Goal: Transaction & Acquisition: Purchase product/service

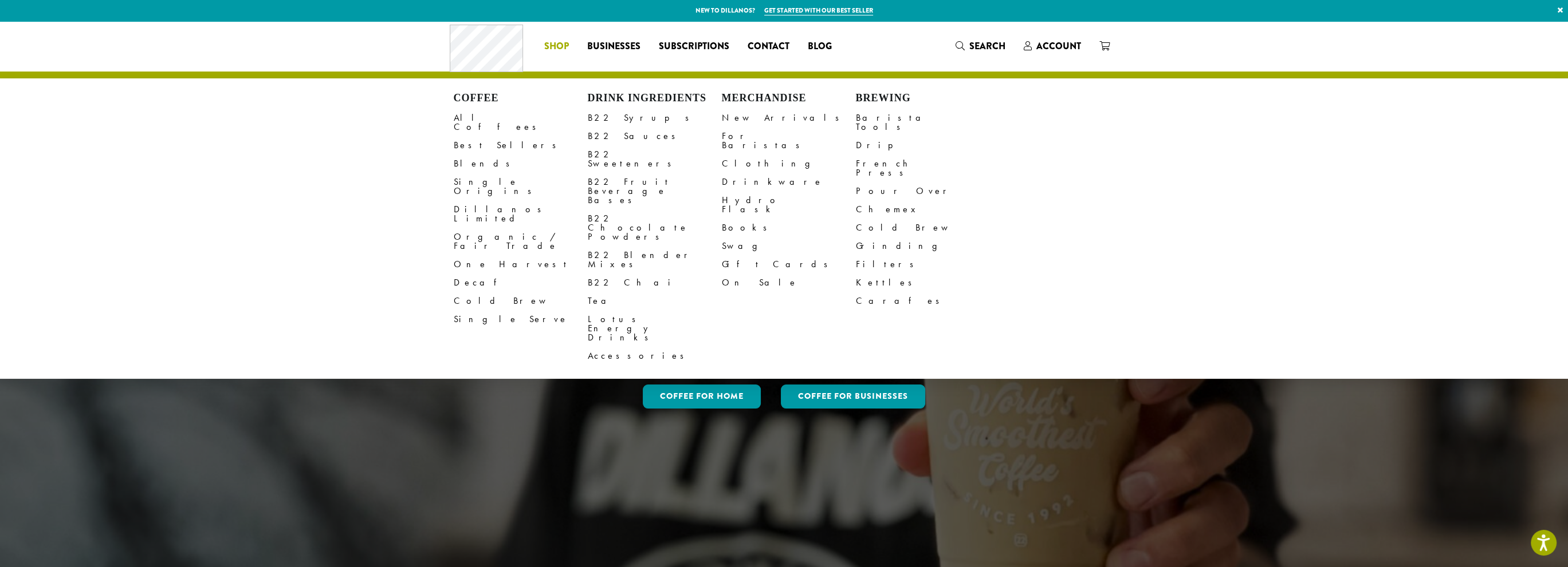
click at [562, 46] on span "Shop" at bounding box center [556, 46] width 25 height 14
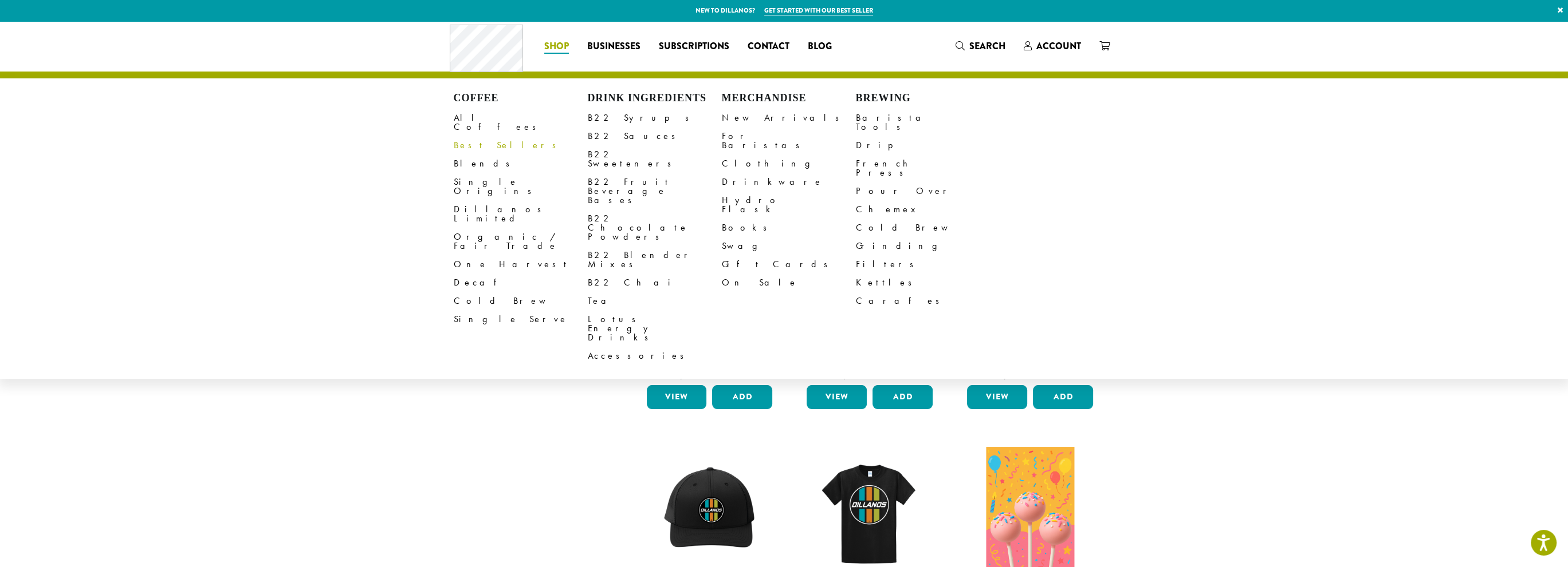
click at [472, 139] on link "Best Sellers" at bounding box center [520, 145] width 134 height 18
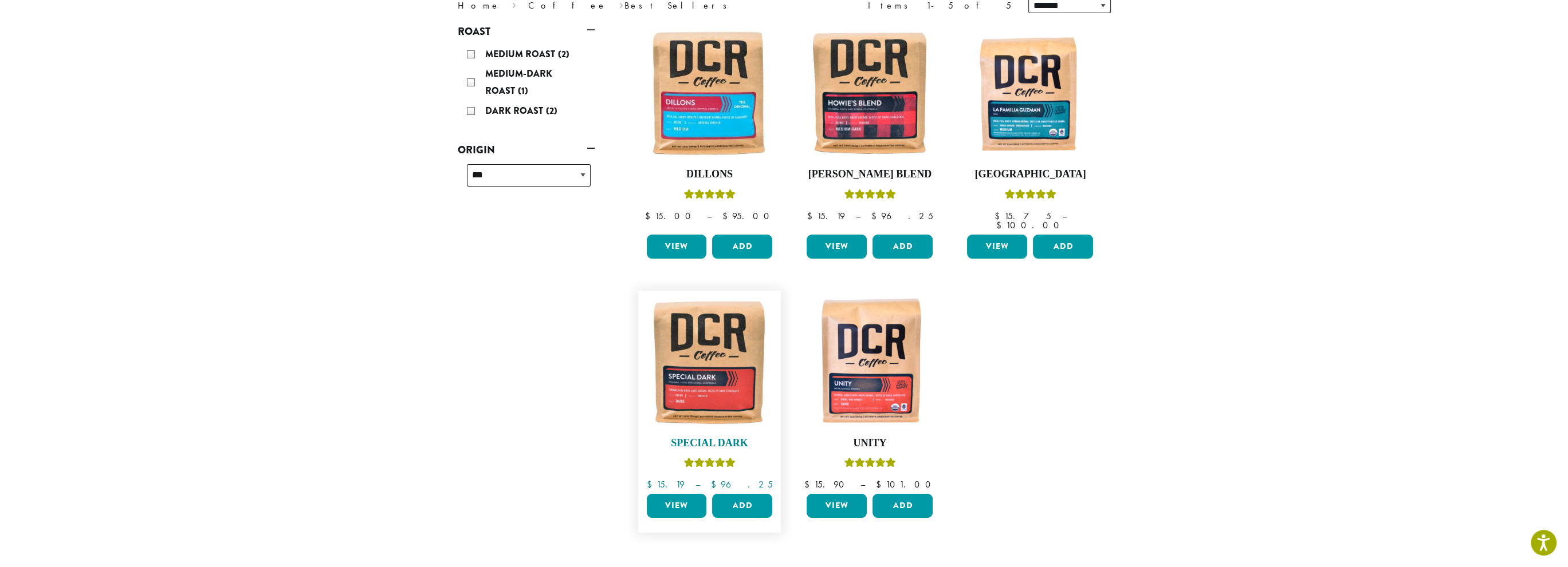
scroll to position [229, 0]
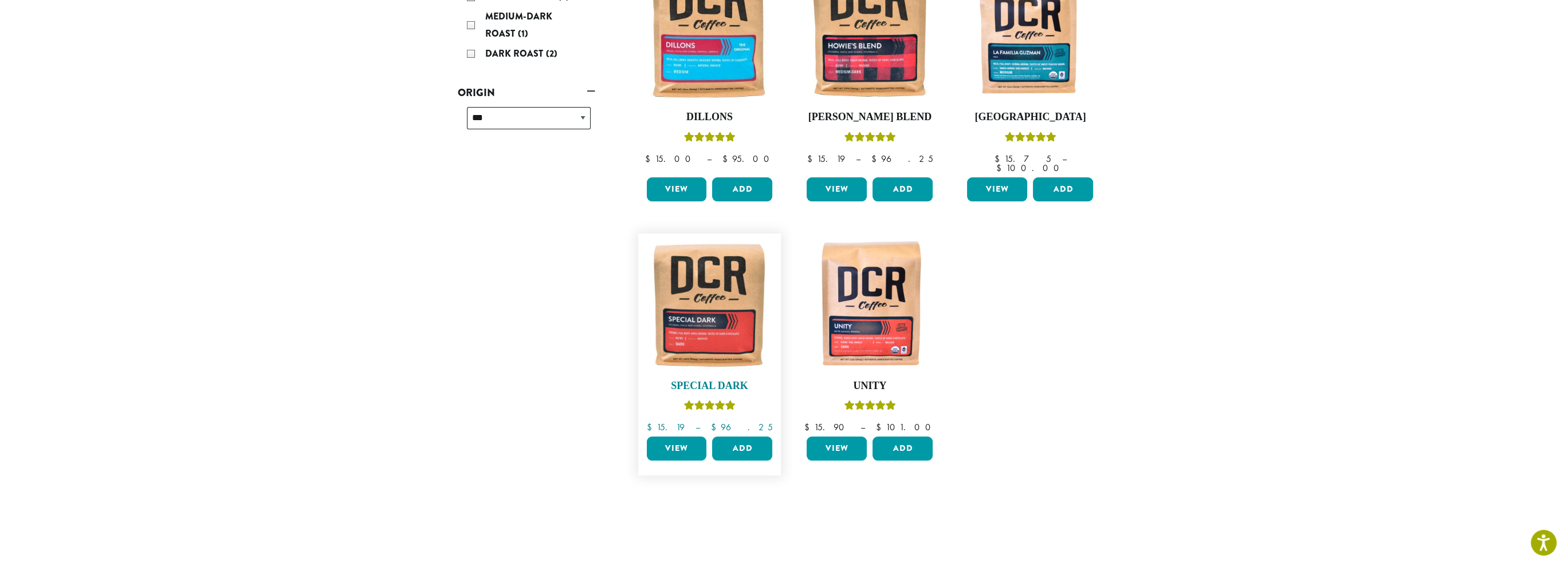
click at [701, 275] on img at bounding box center [710, 305] width 132 height 132
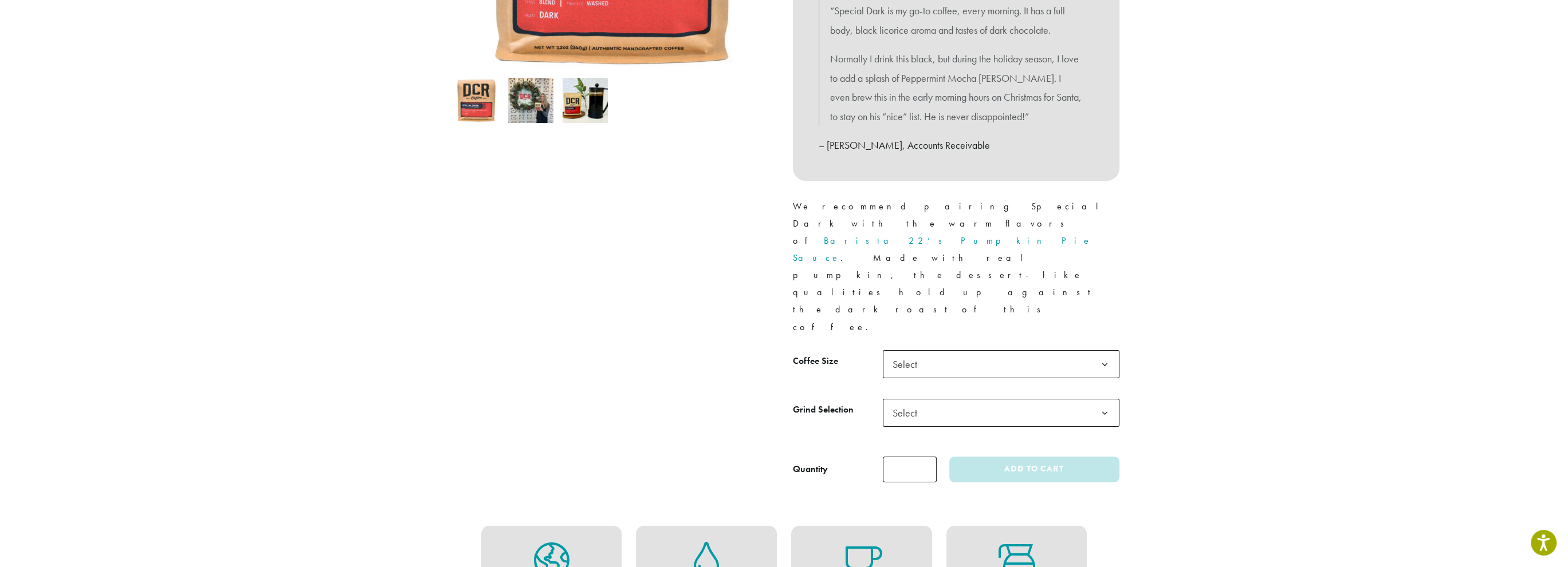
scroll to position [401, 0]
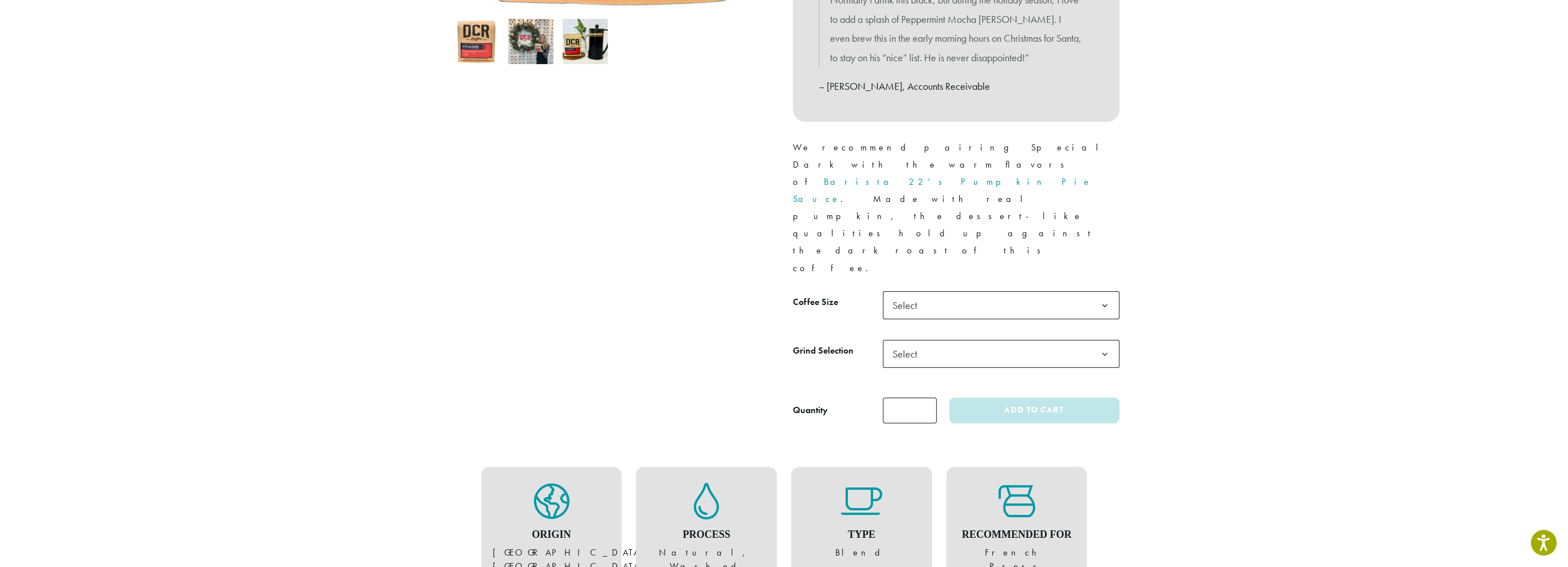
click at [1107, 292] on b at bounding box center [1105, 305] width 28 height 28
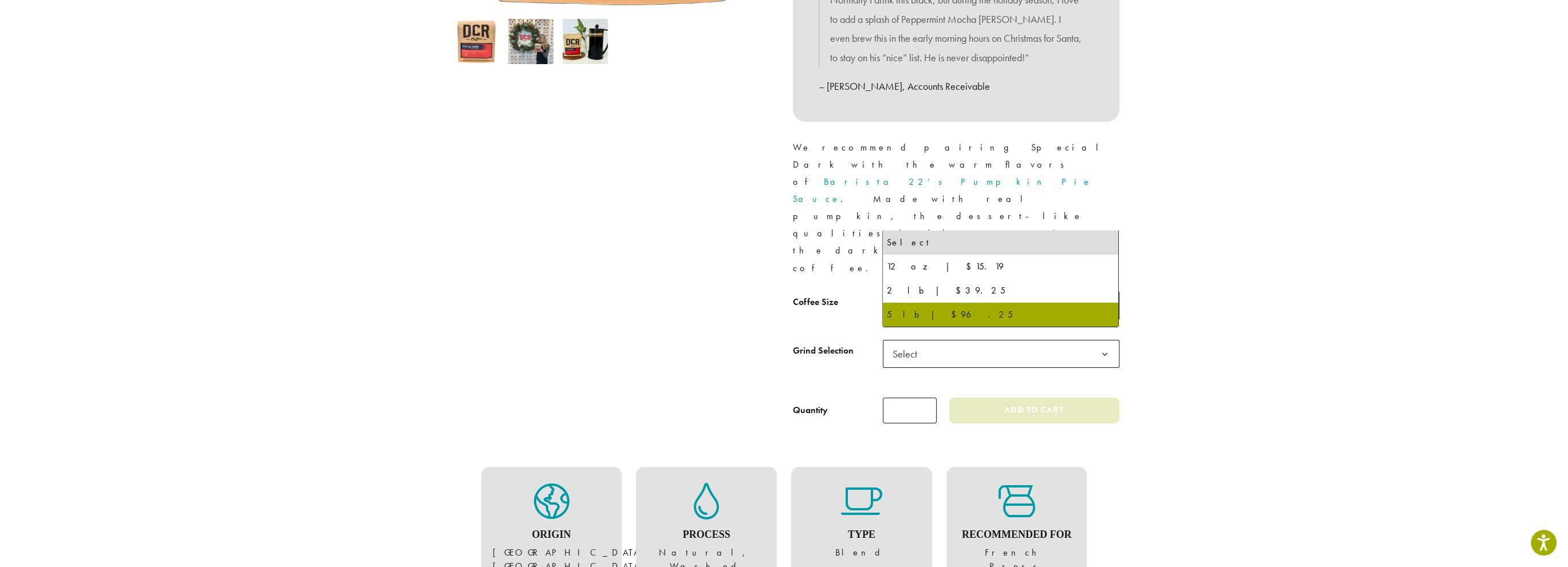
select select "**********"
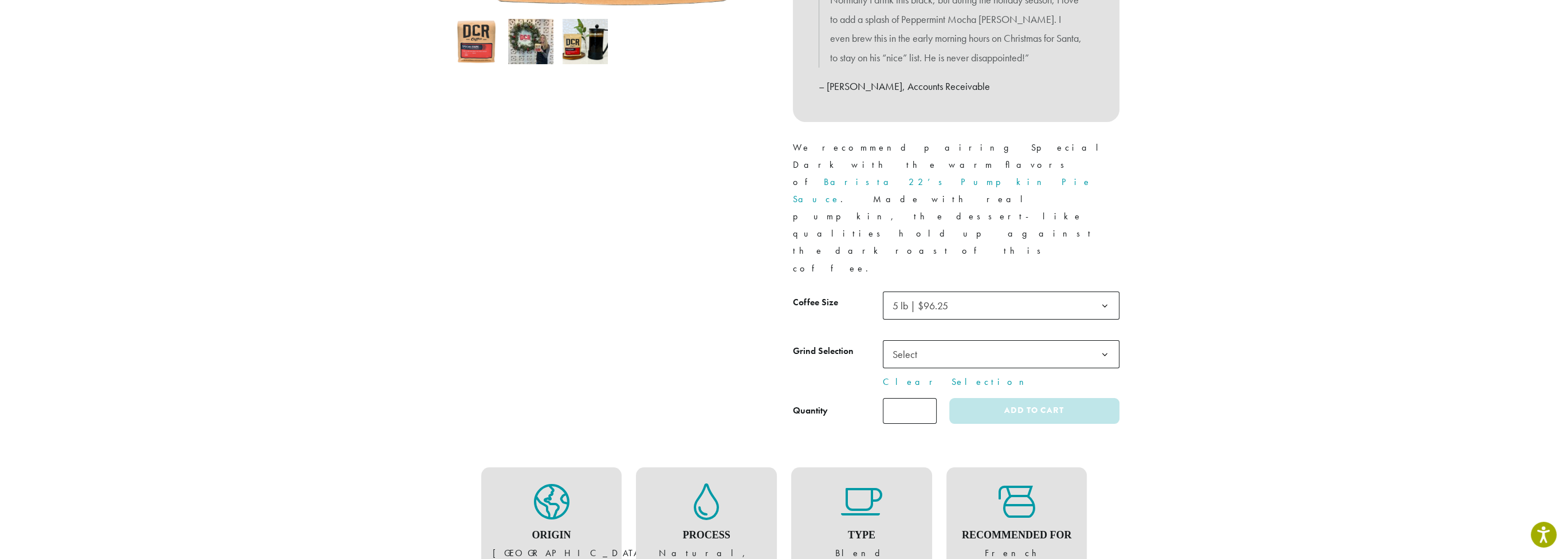
click at [1107, 341] on b at bounding box center [1105, 354] width 28 height 28
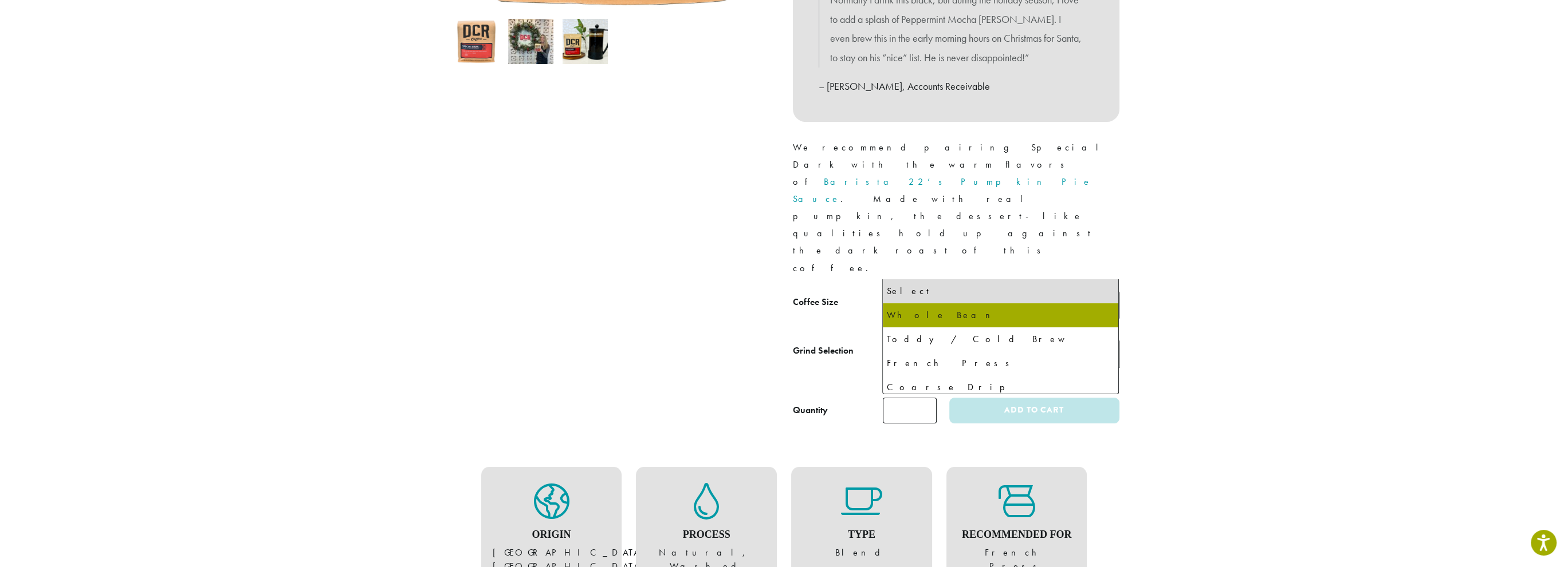
select select "**********"
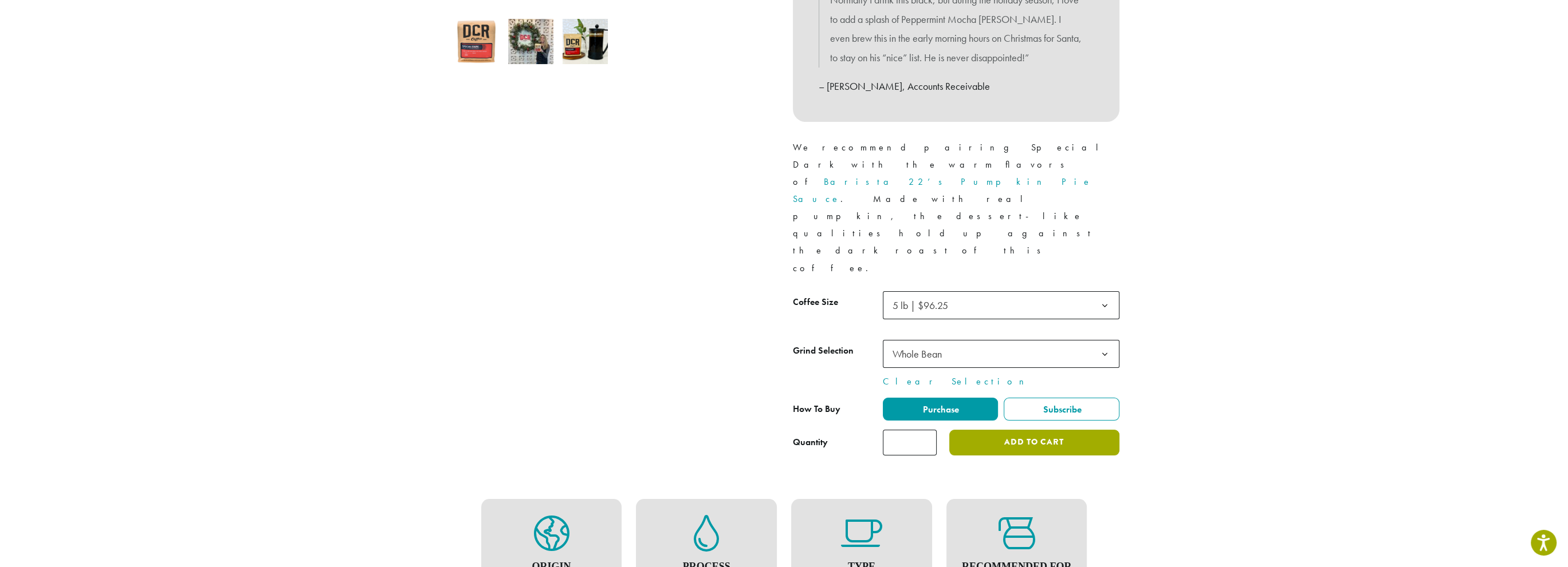
click at [1037, 430] on button "Add to cart" at bounding box center [1034, 443] width 169 height 26
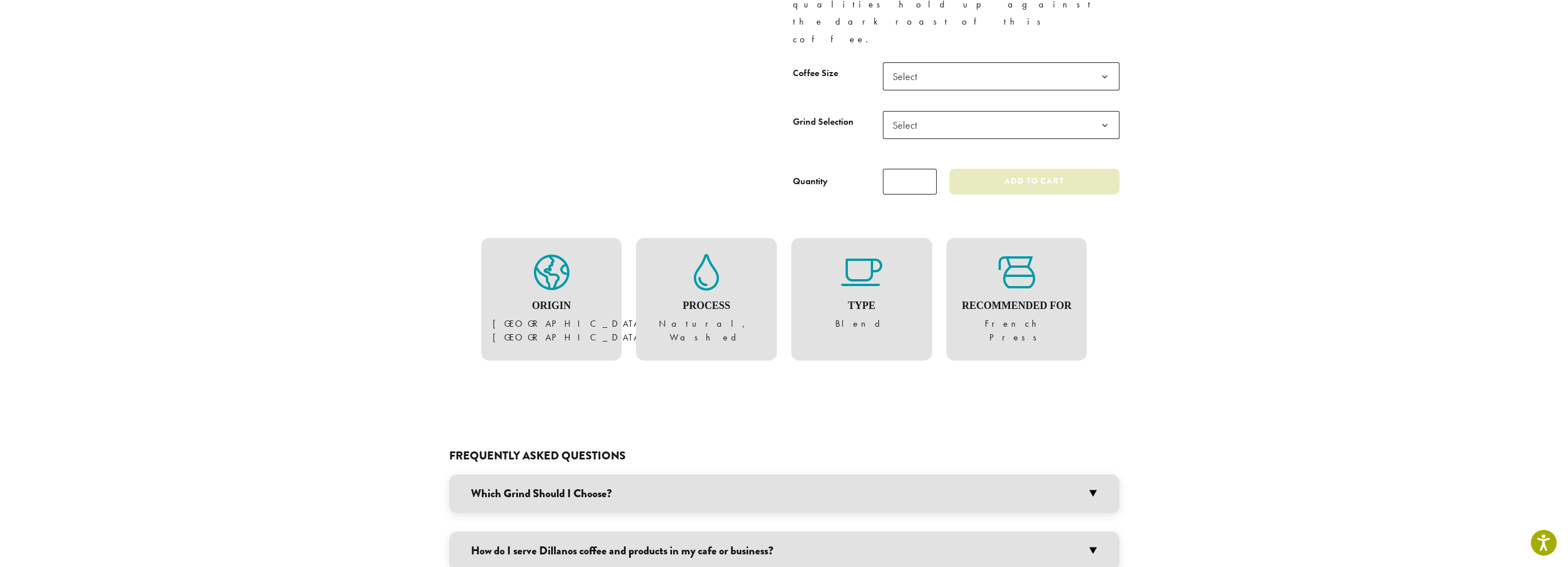
scroll to position [515, 0]
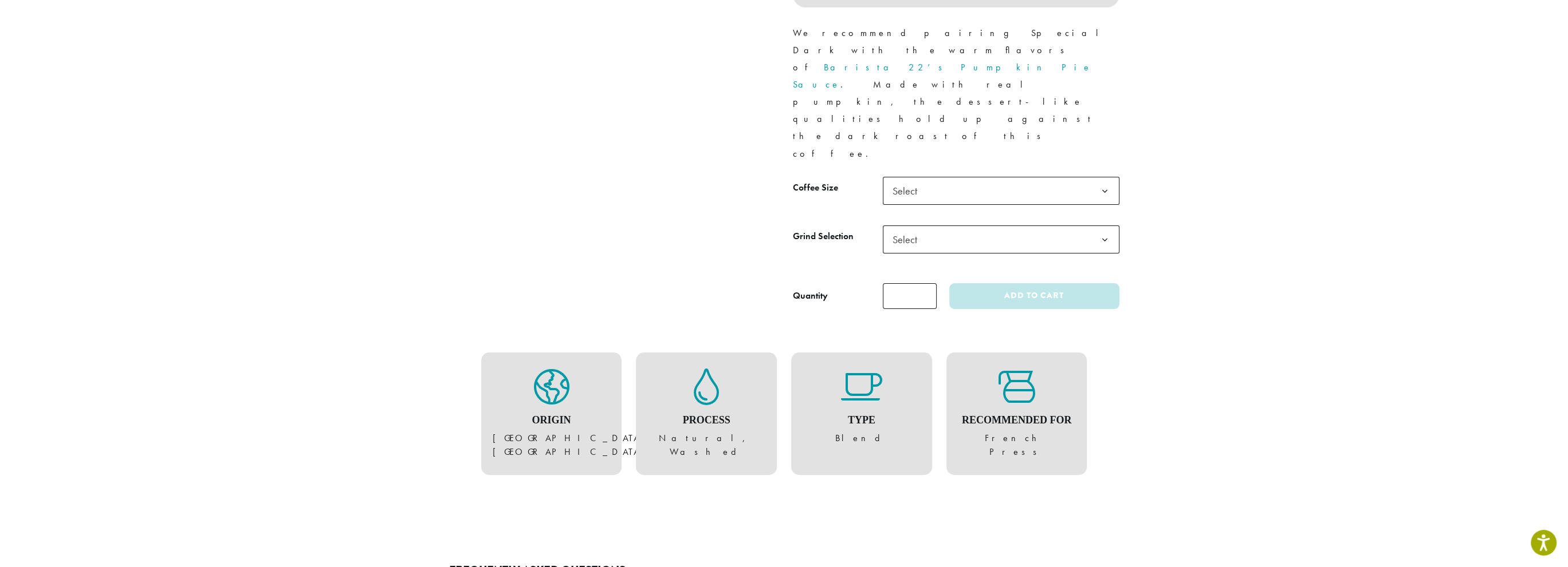
click at [1103, 178] on b at bounding box center [1105, 191] width 28 height 28
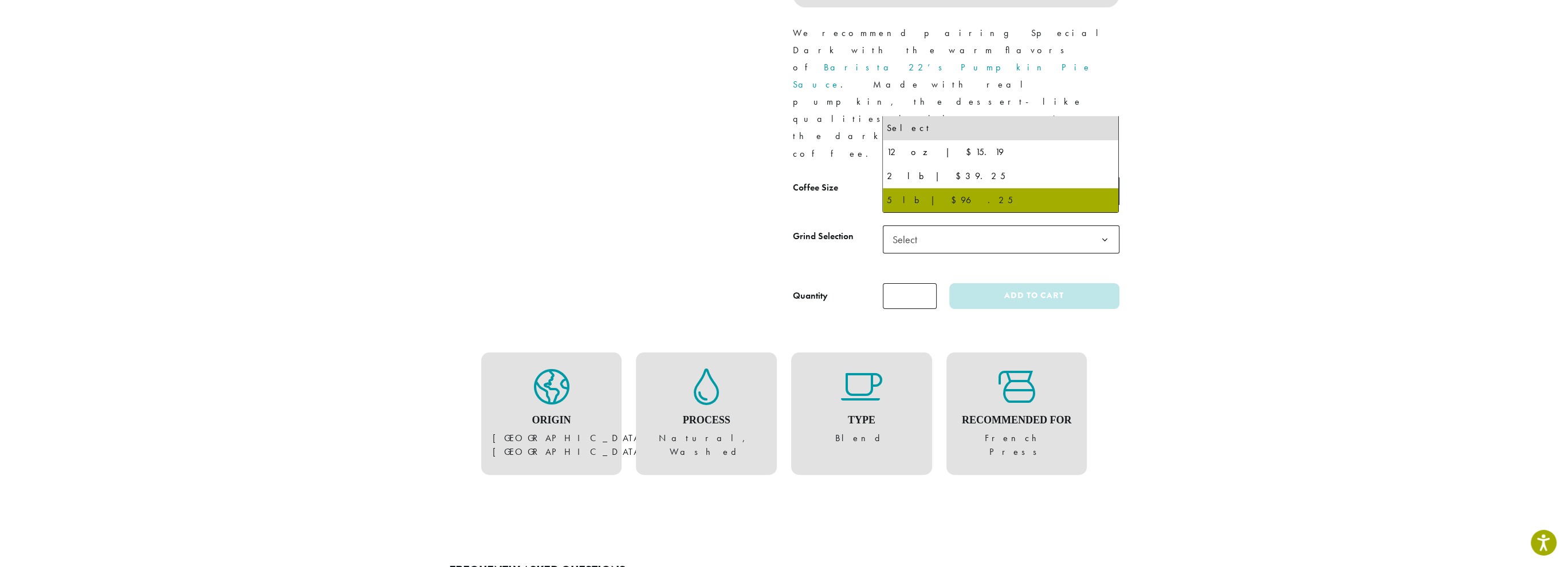
select select "**********"
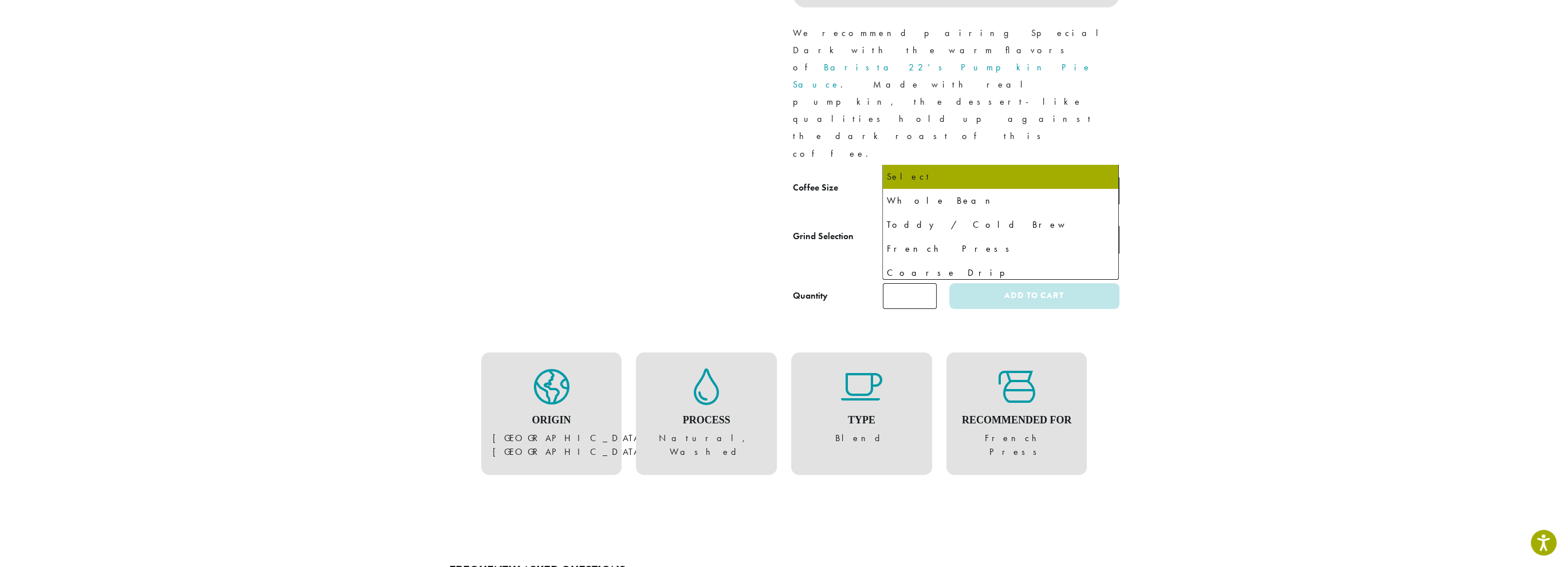
click at [1072, 225] on span "Select" at bounding box center [1001, 239] width 237 height 28
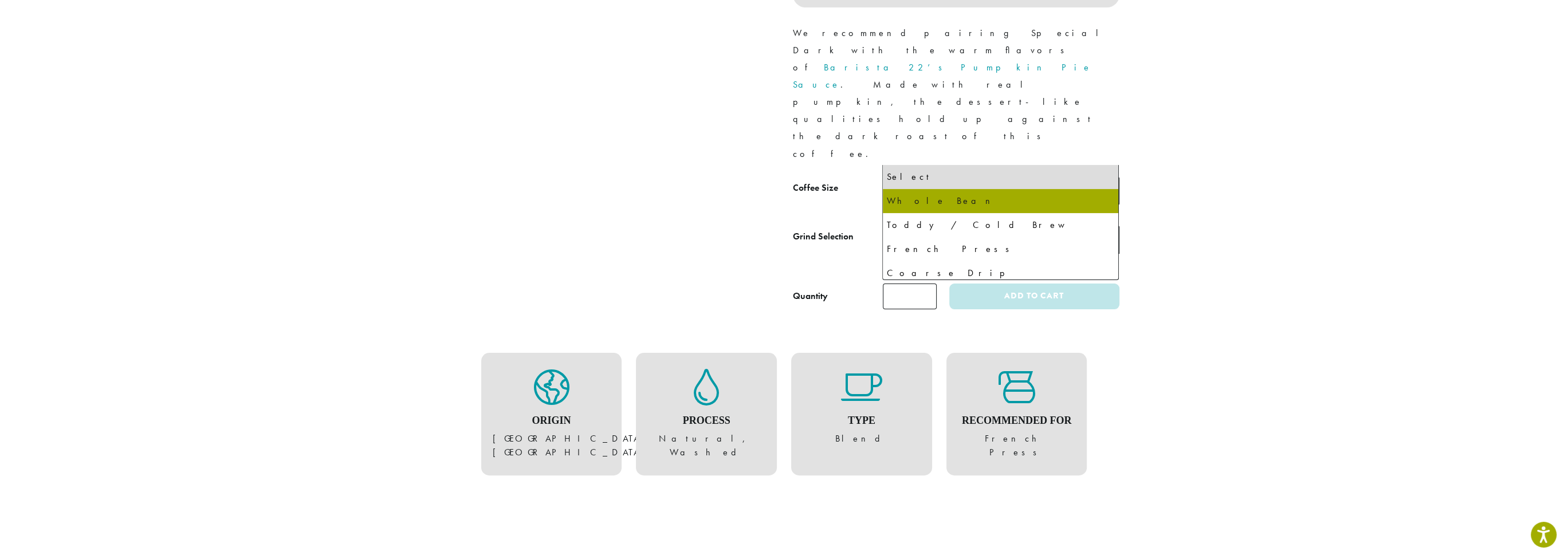
select select "**********"
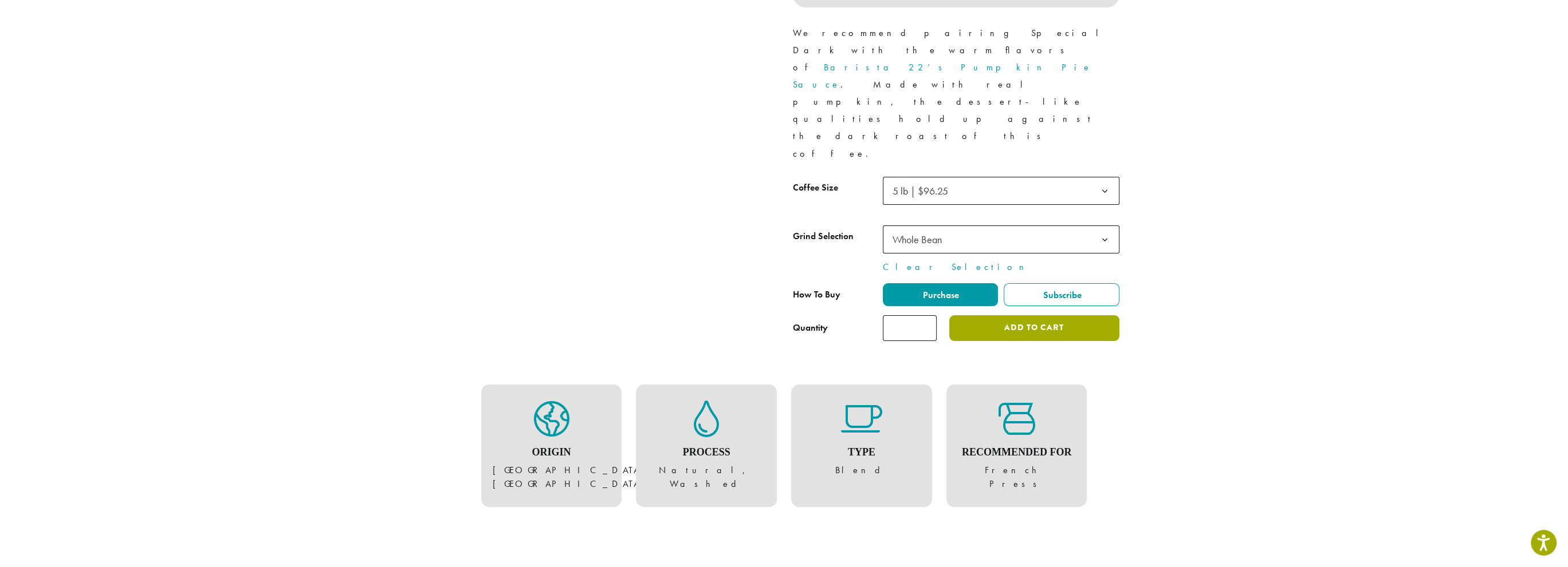
click at [1038, 315] on button "Add to cart" at bounding box center [1034, 328] width 169 height 26
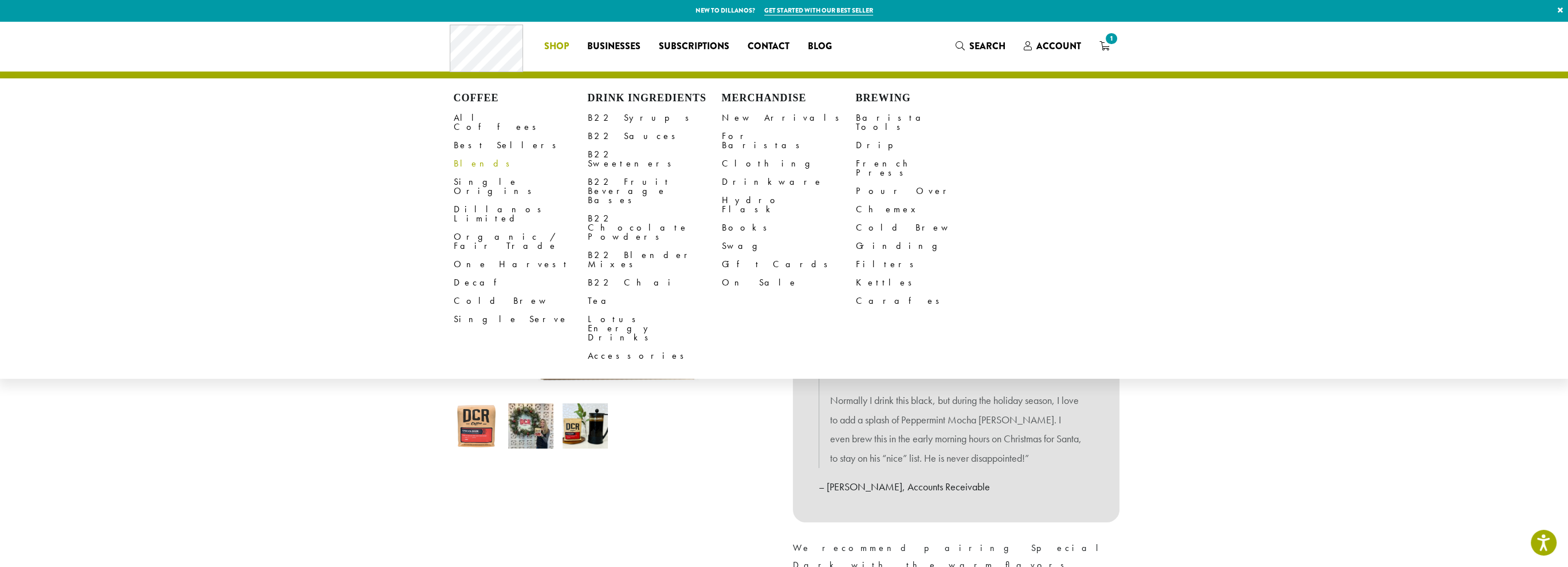
click at [467, 154] on link "Blends" at bounding box center [520, 163] width 134 height 18
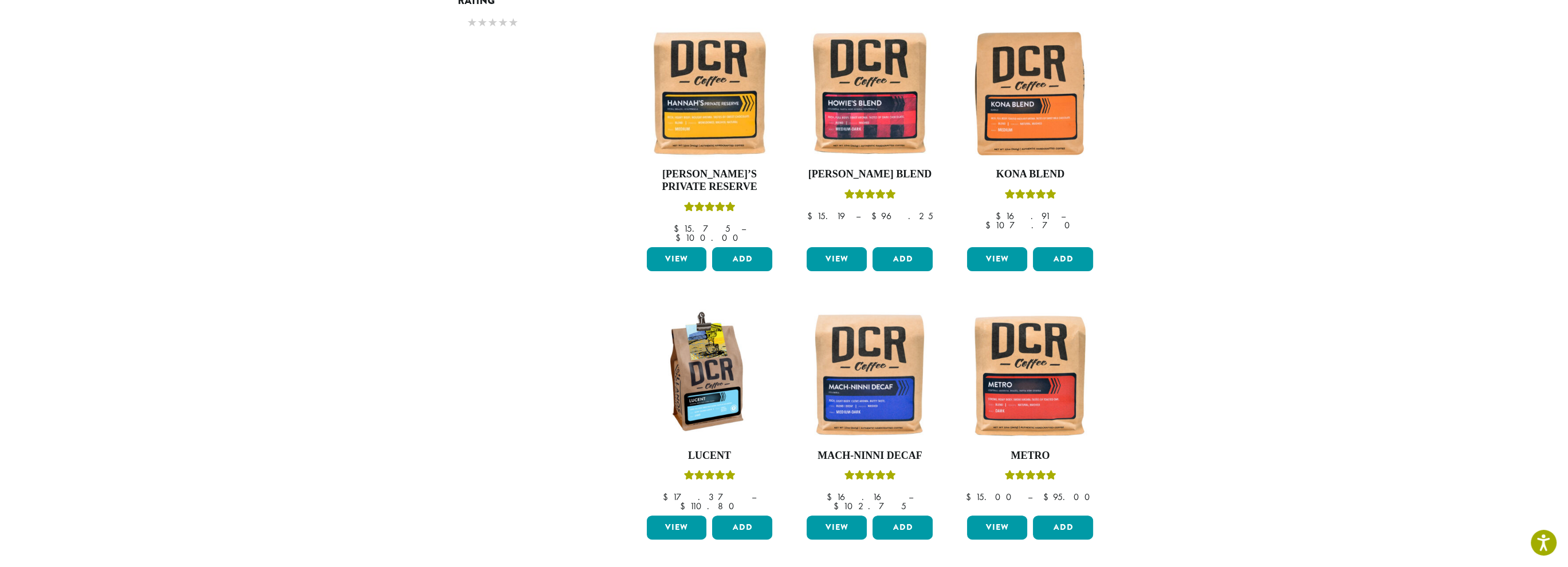
scroll to position [687, 0]
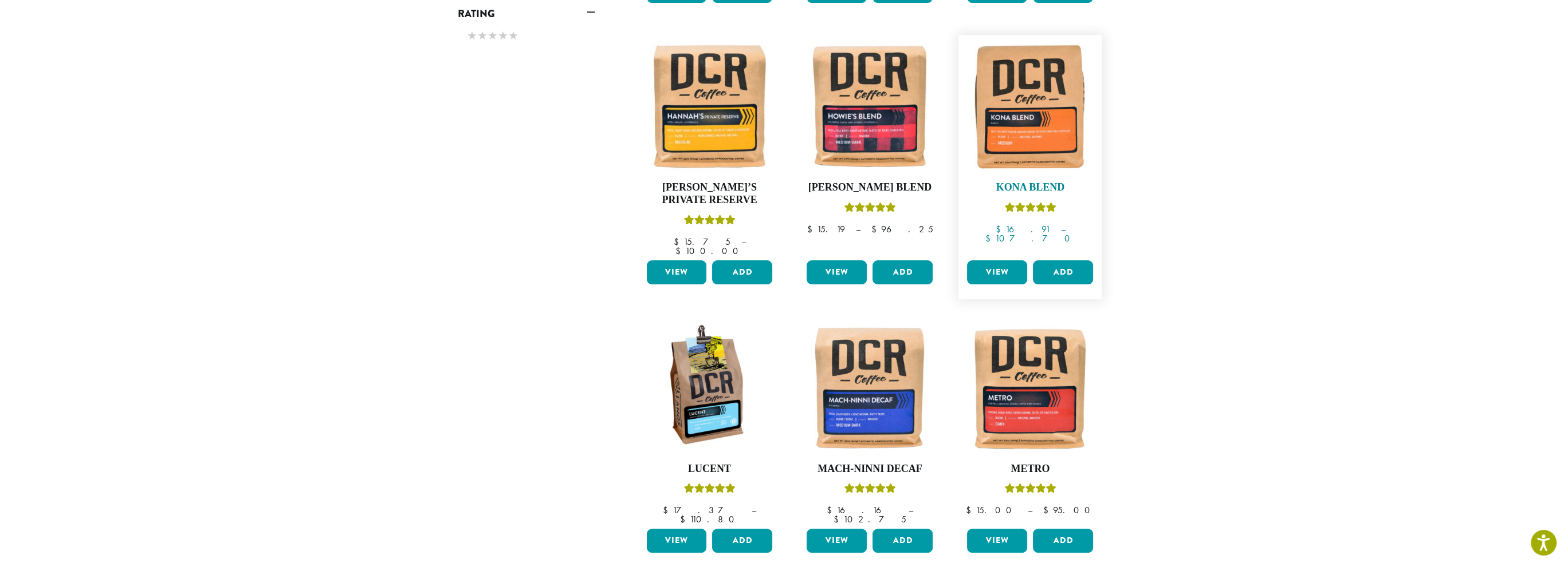
click at [1064, 130] on img at bounding box center [1030, 107] width 132 height 132
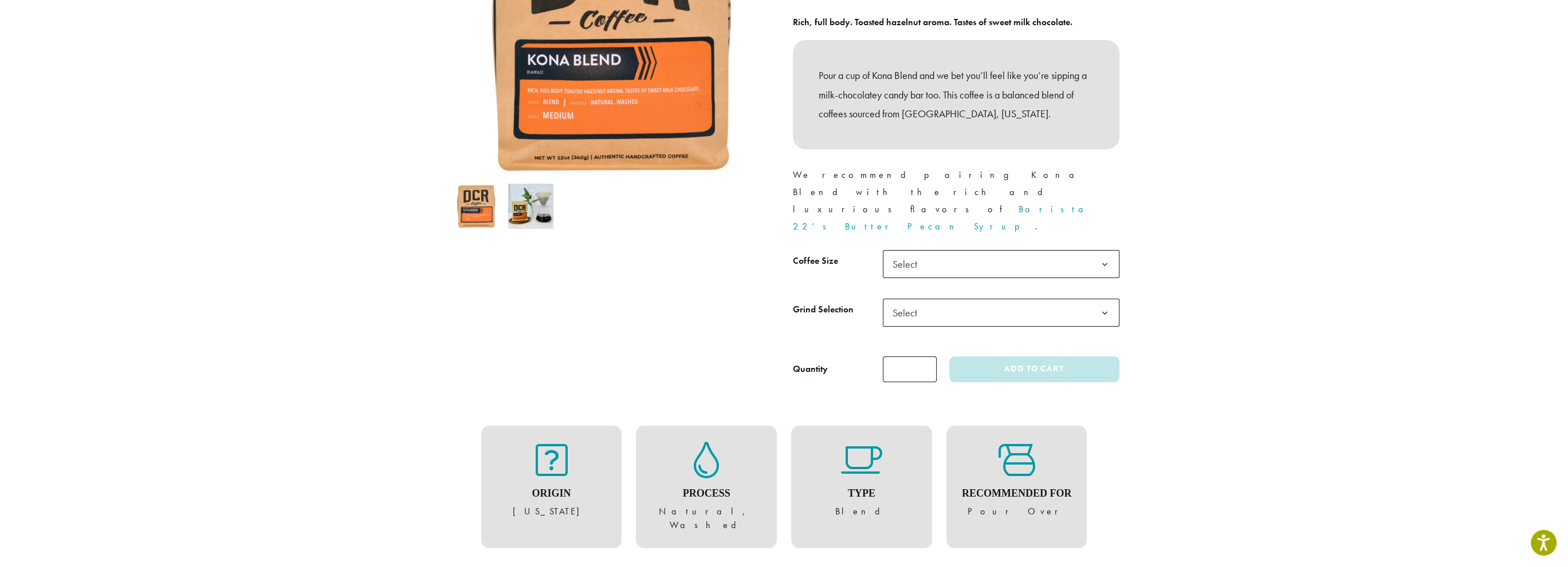
scroll to position [344, 0]
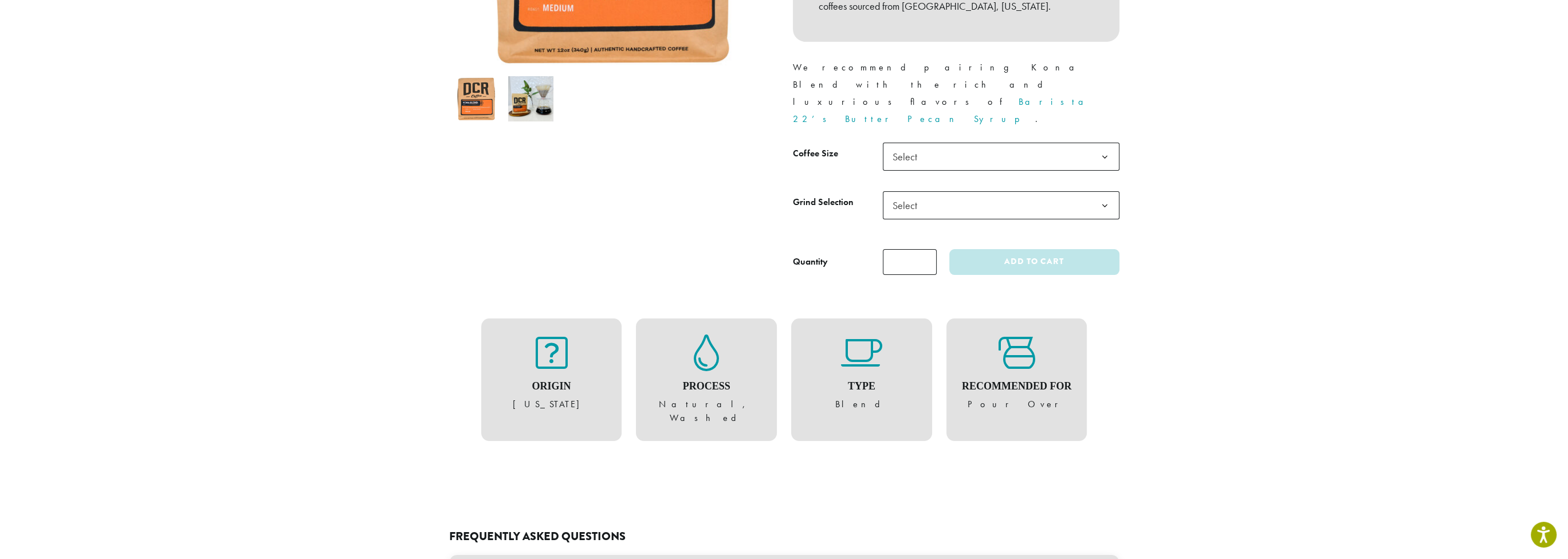
click at [1107, 143] on b at bounding box center [1105, 157] width 28 height 28
click at [1097, 192] on b at bounding box center [1105, 206] width 28 height 28
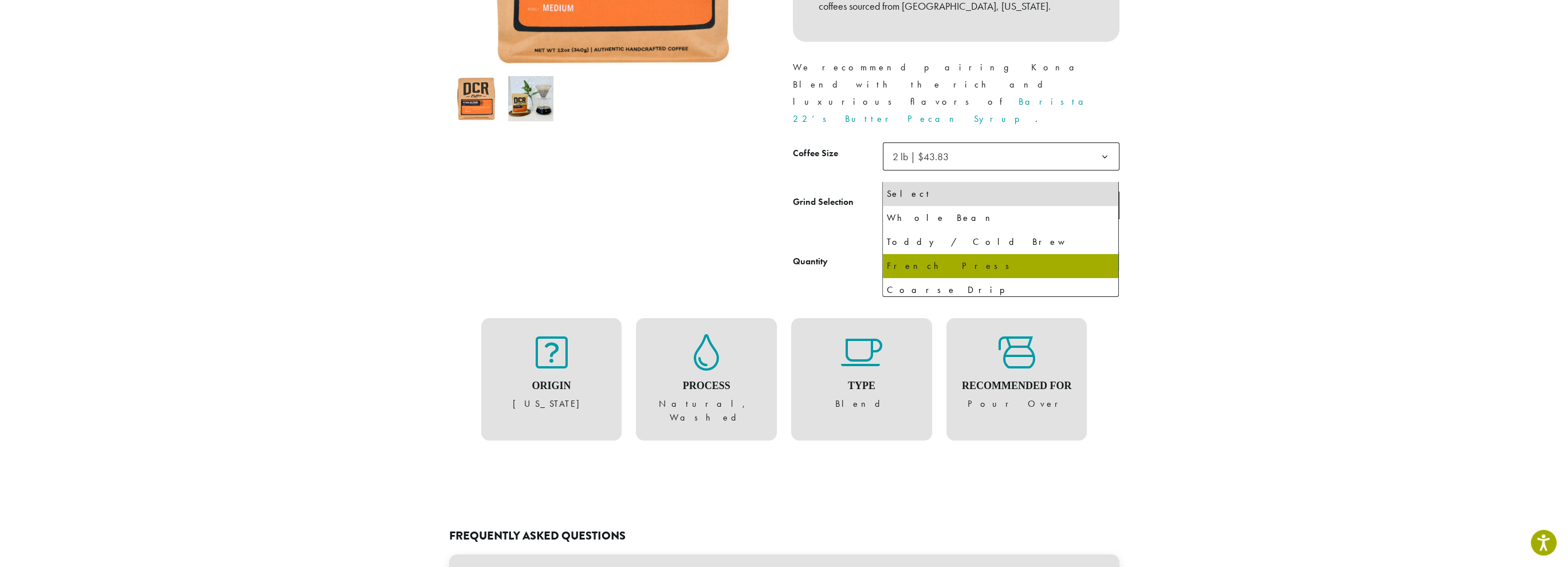
select select "**********"
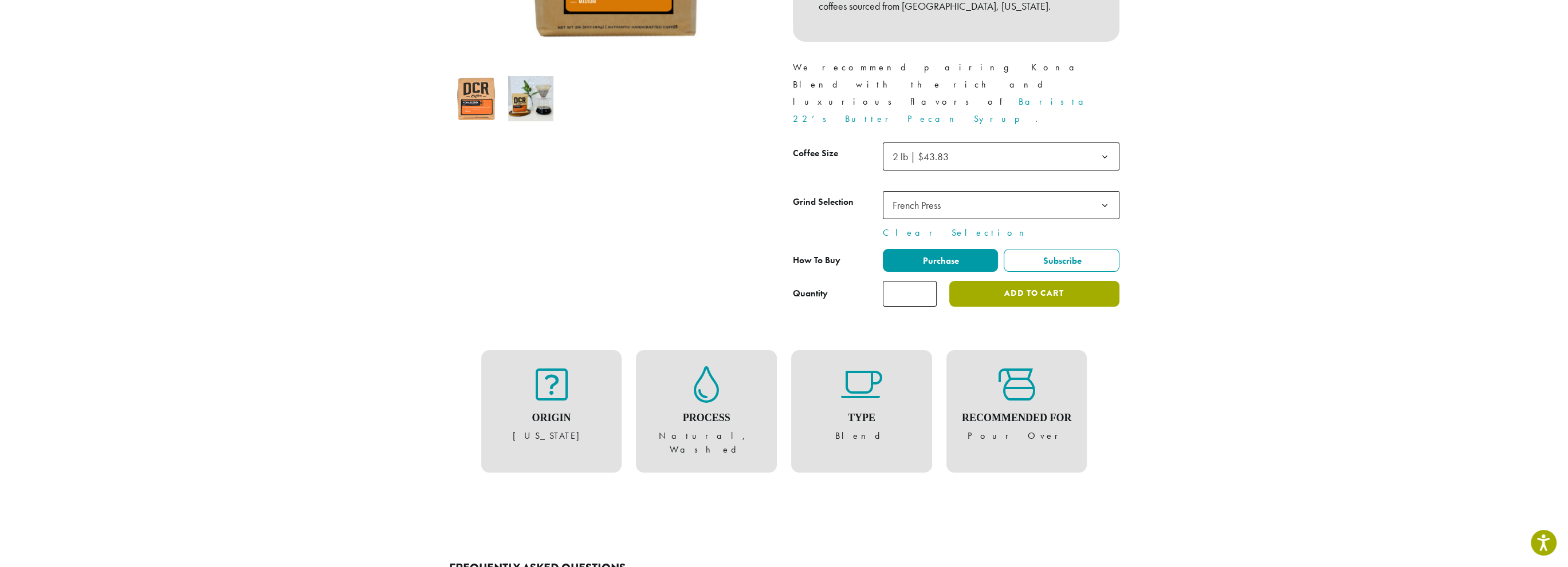
click at [1045, 281] on button "Add to cart" at bounding box center [1034, 294] width 169 height 26
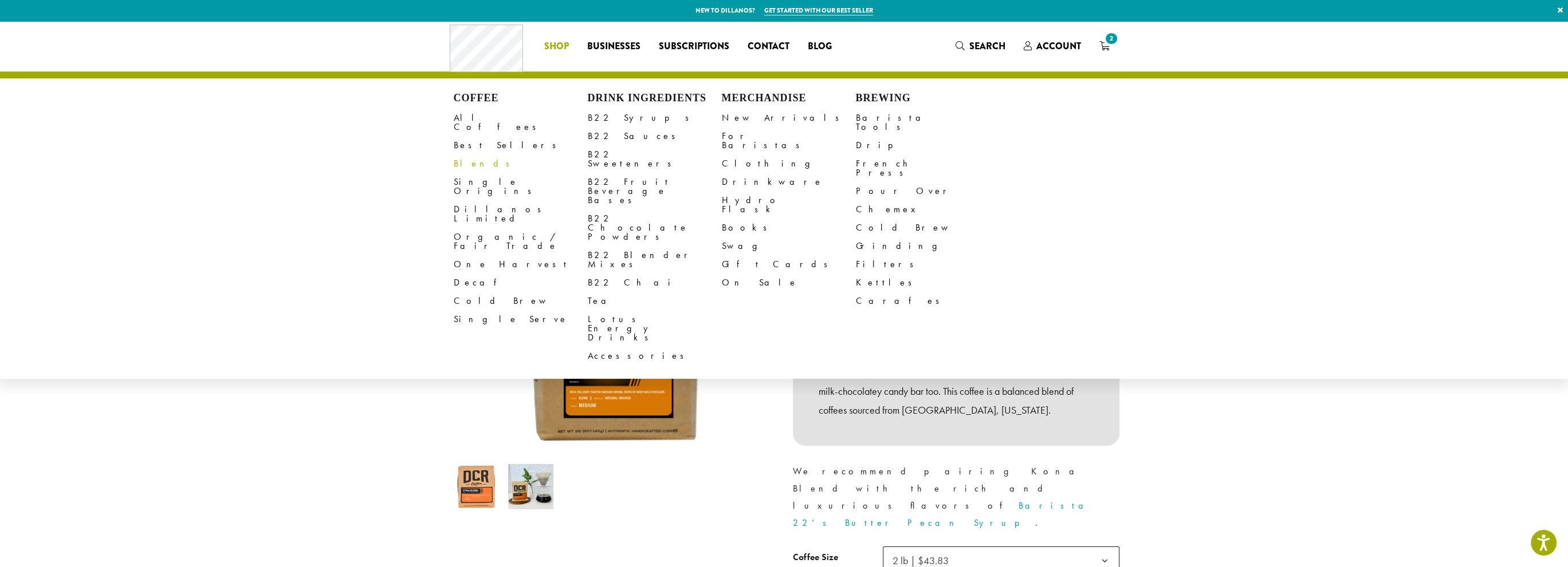
click at [473, 158] on link "Blends" at bounding box center [520, 163] width 134 height 18
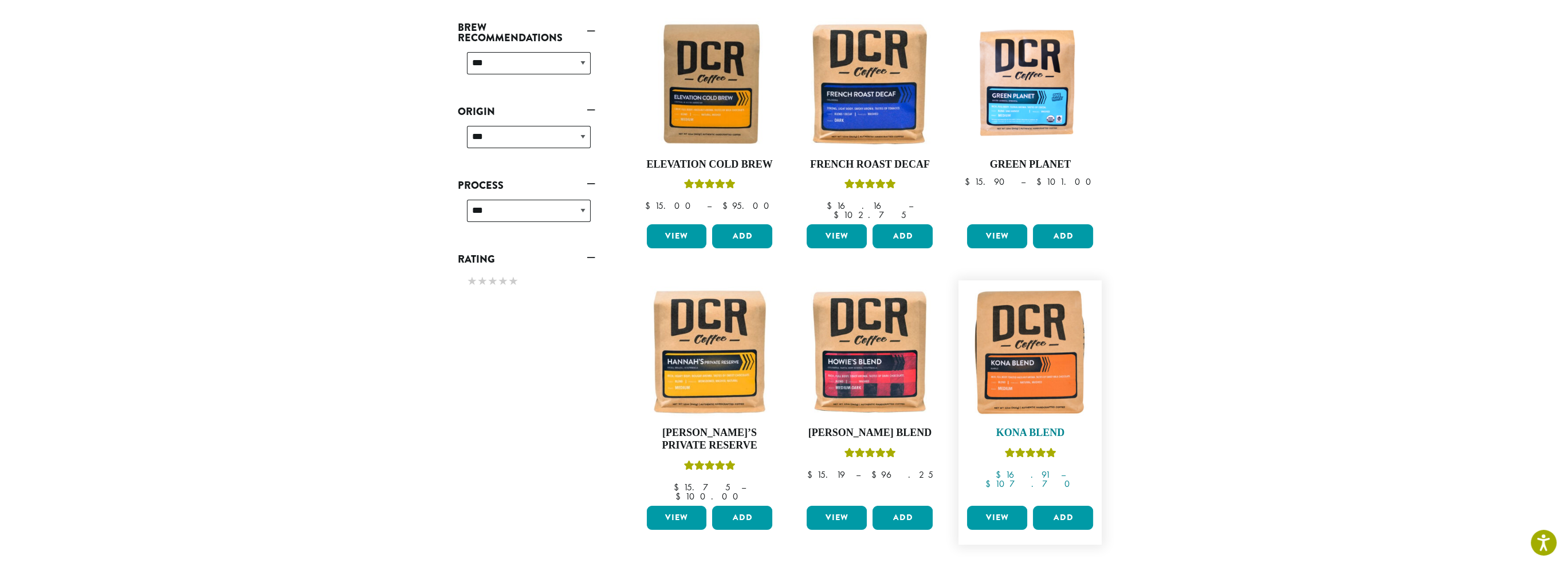
scroll to position [515, 0]
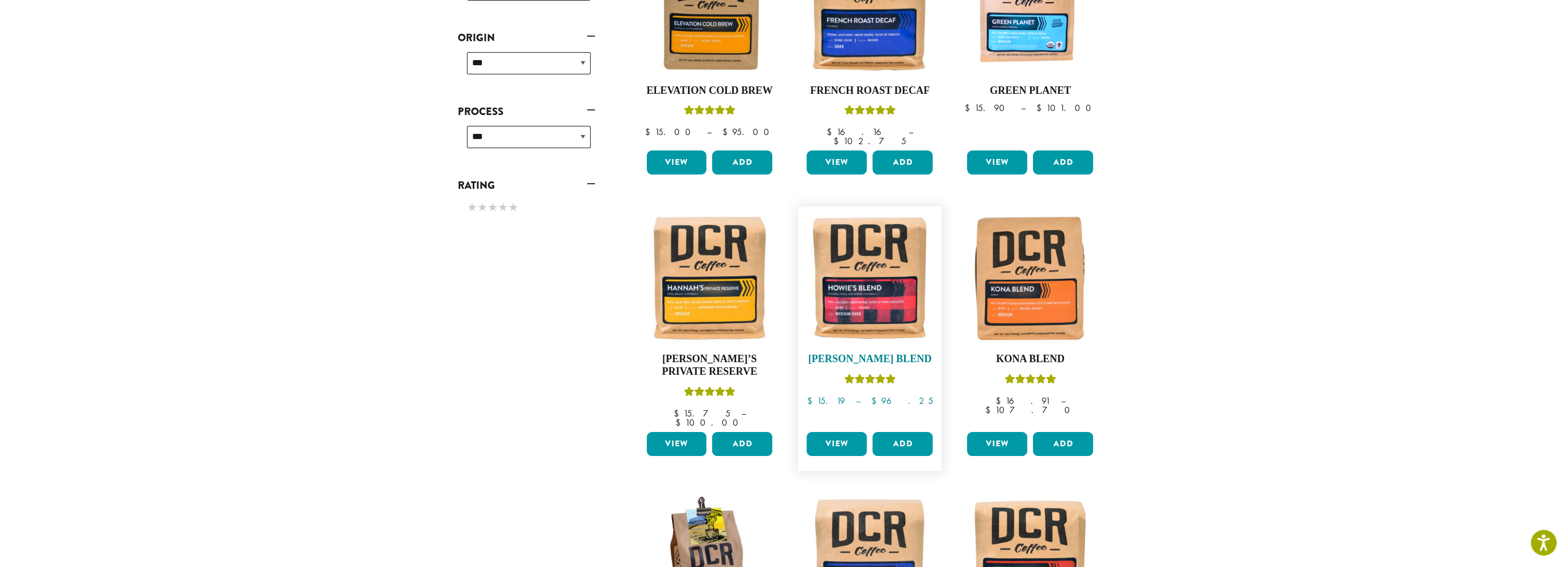
click at [887, 290] on img at bounding box center [870, 278] width 132 height 132
click at [715, 290] on img at bounding box center [710, 278] width 132 height 132
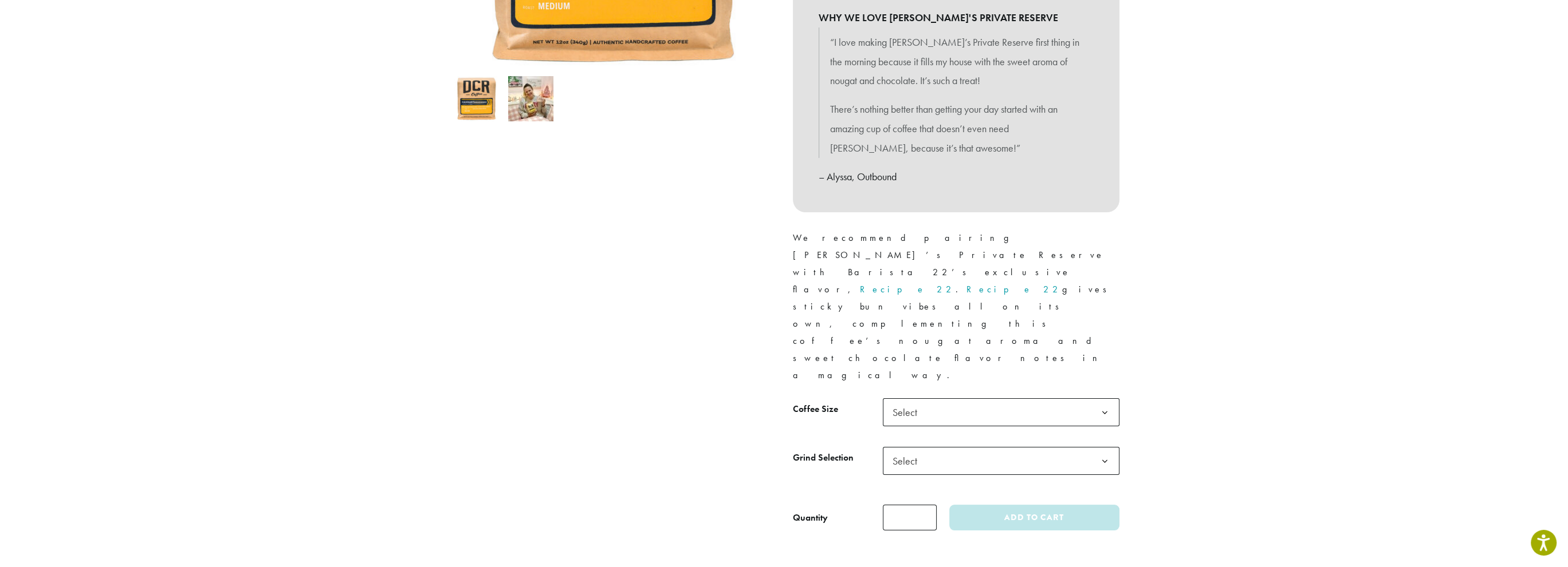
scroll to position [401, 0]
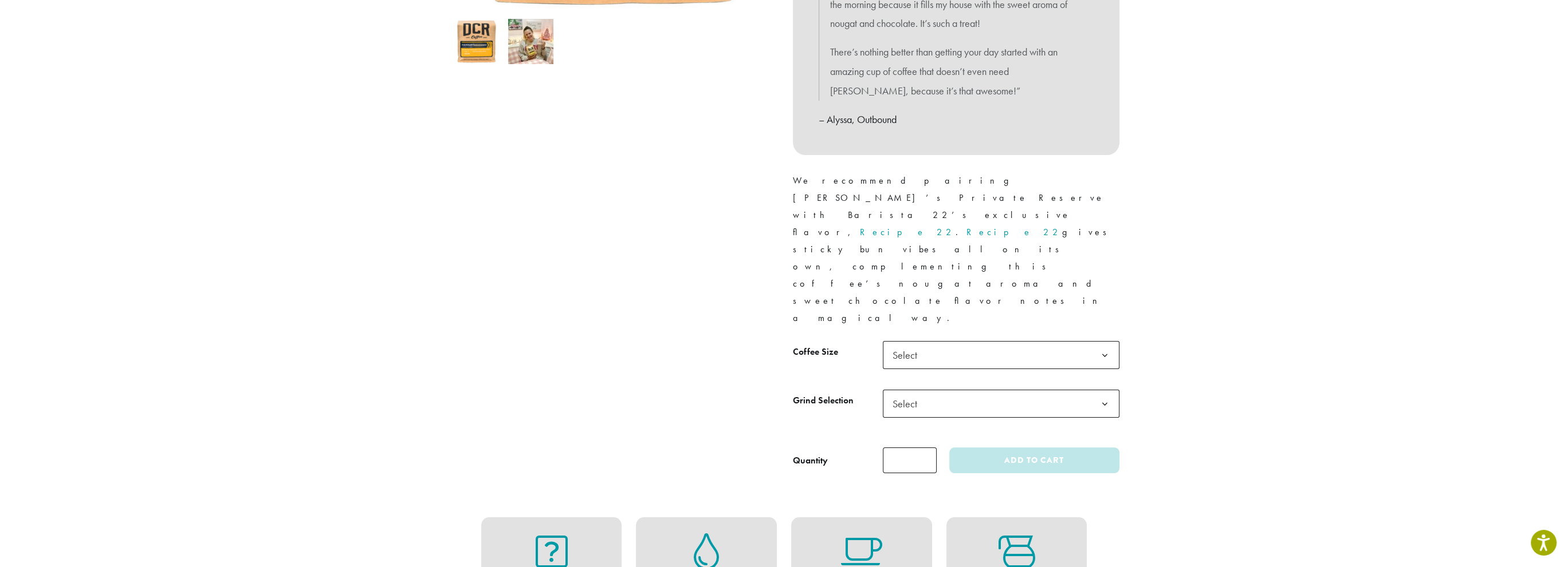
click at [1100, 342] on b at bounding box center [1105, 355] width 28 height 28
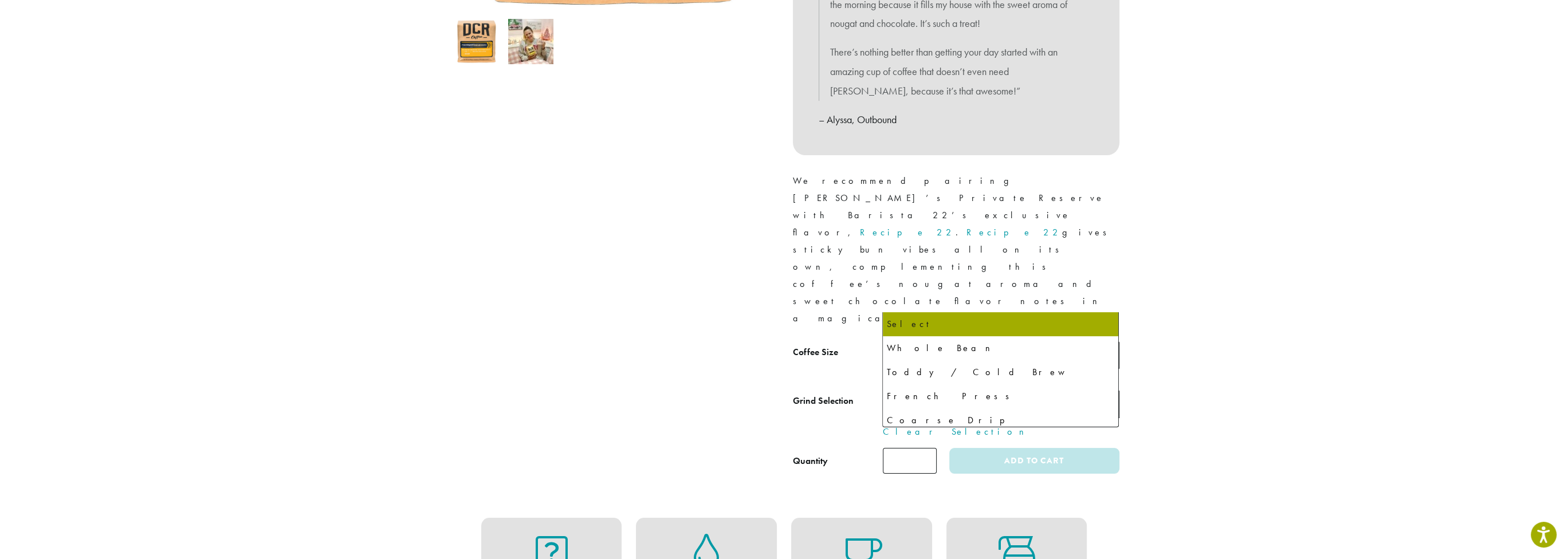
click at [1096, 391] on b at bounding box center [1105, 405] width 28 height 28
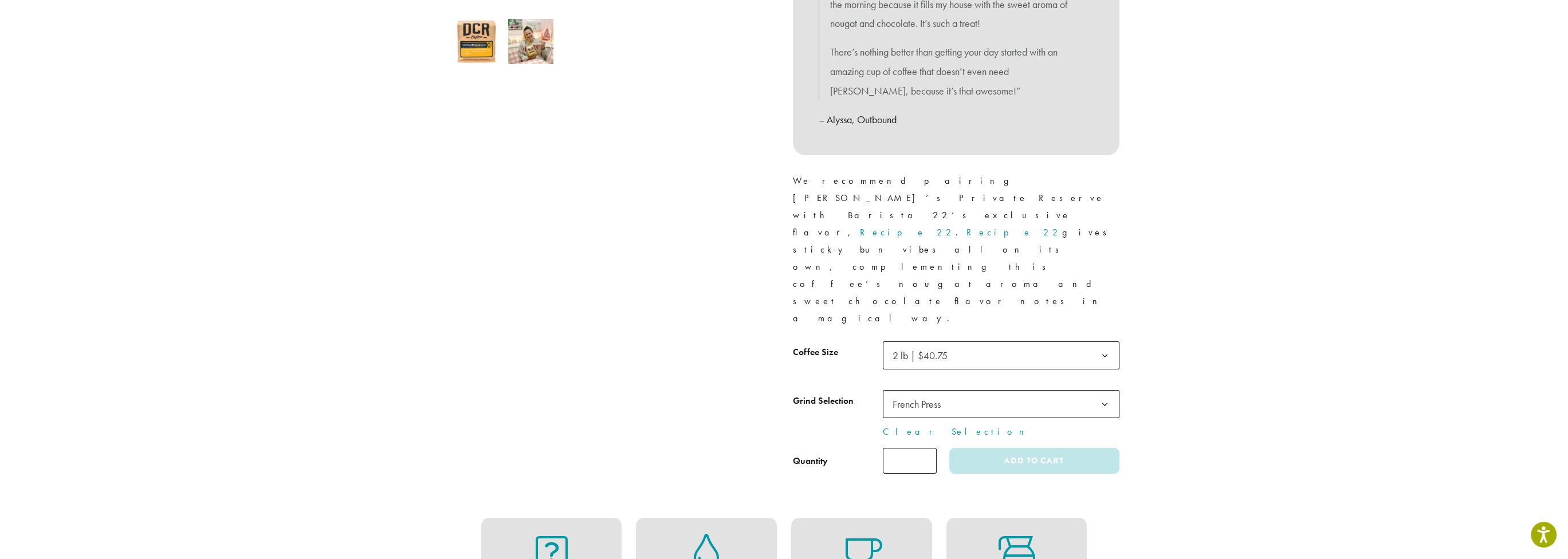
select select "**********"
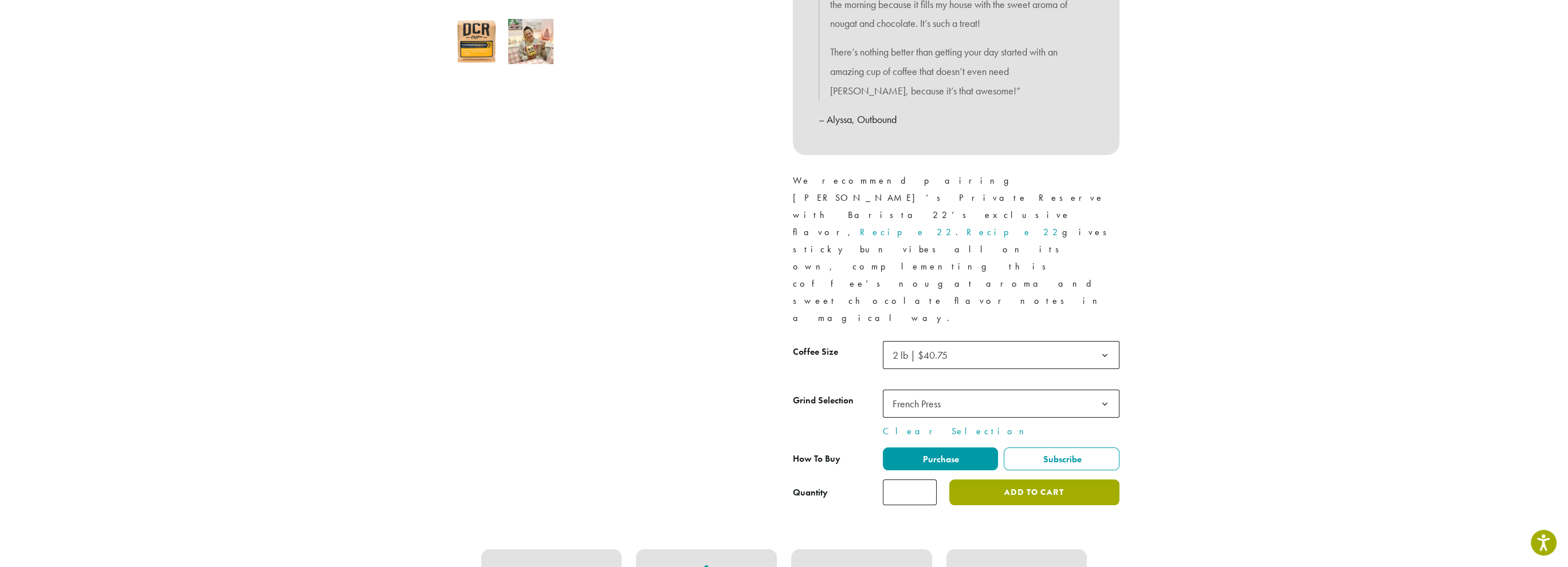
click at [1038, 480] on button "Add to cart" at bounding box center [1034, 493] width 169 height 26
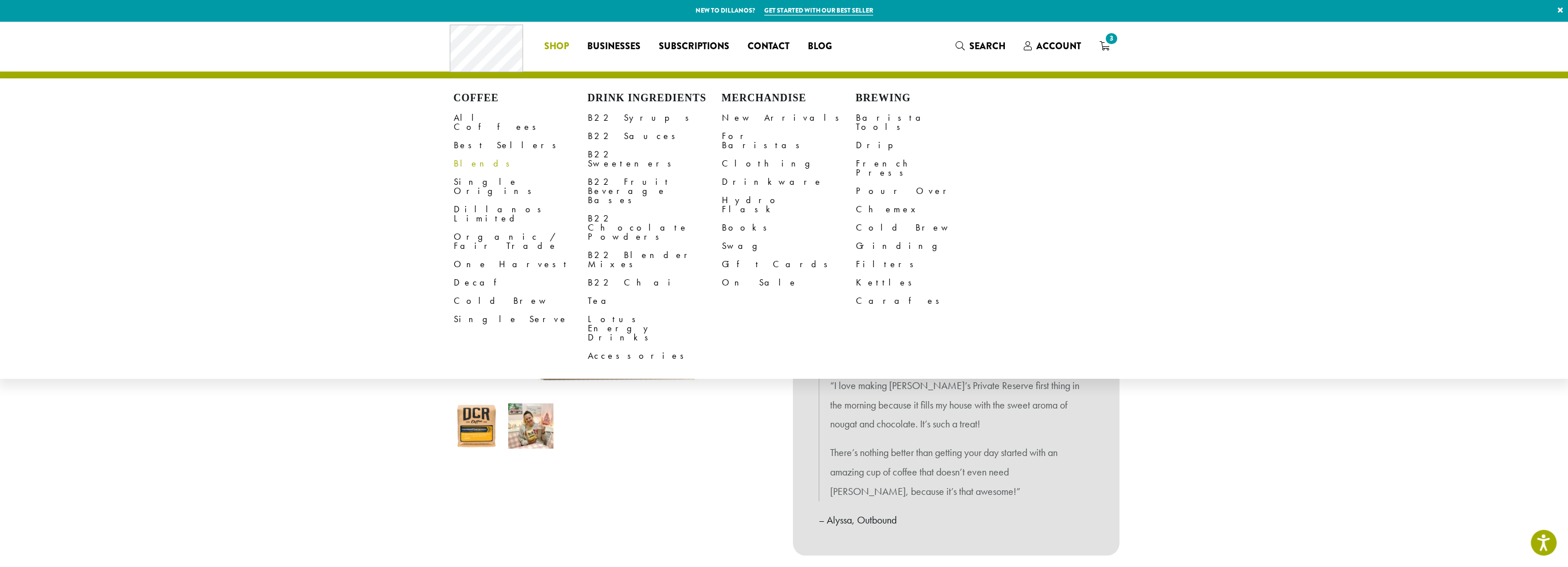
click at [463, 154] on link "Blends" at bounding box center [520, 163] width 134 height 18
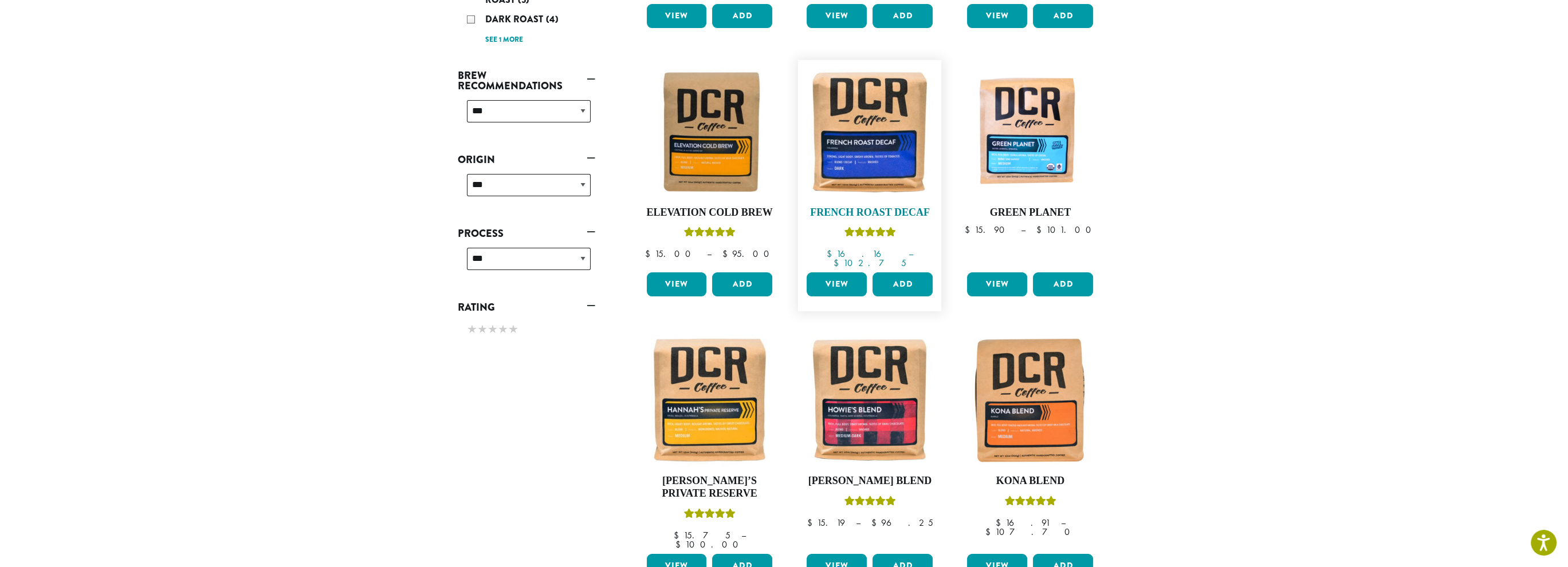
scroll to position [515, 0]
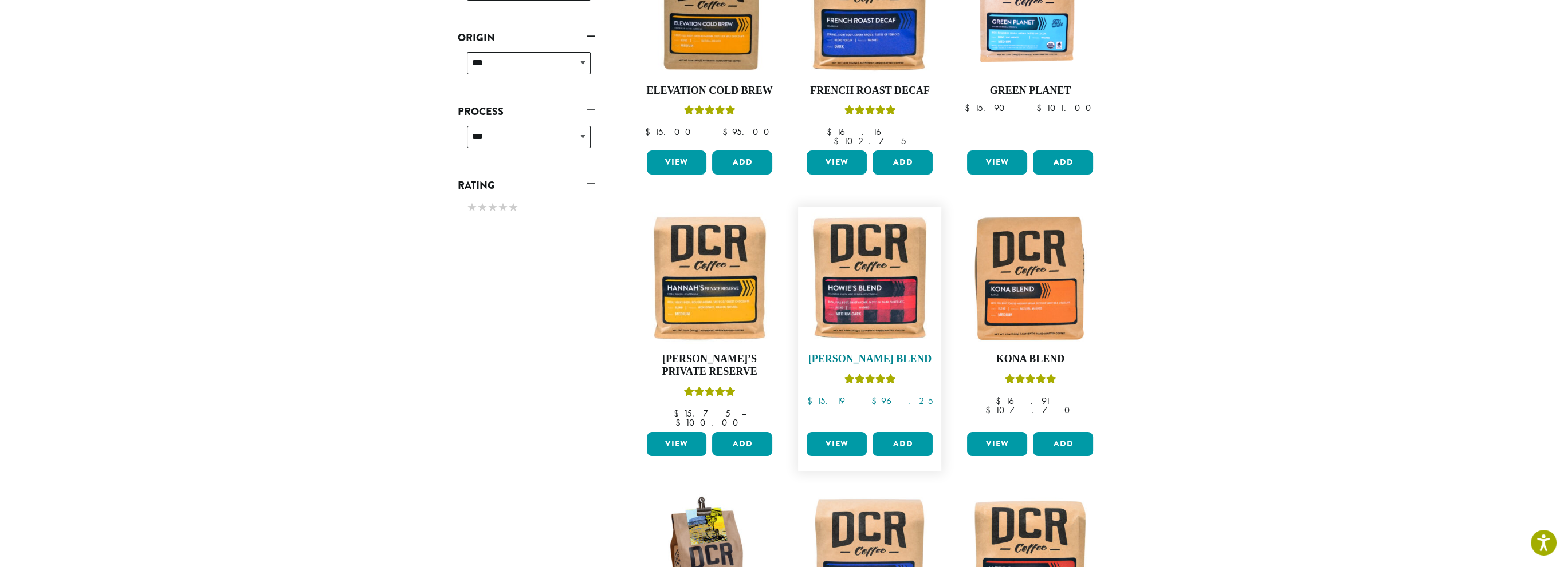
click at [867, 290] on img at bounding box center [870, 278] width 132 height 132
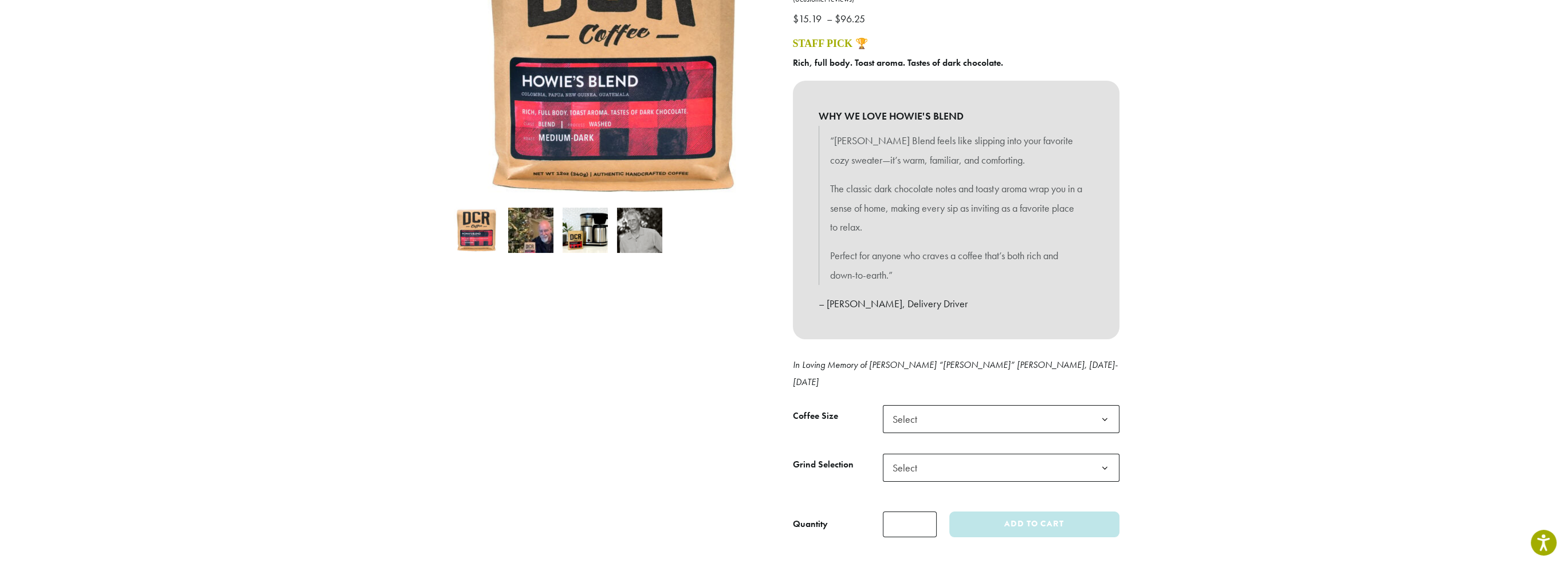
scroll to position [286, 0]
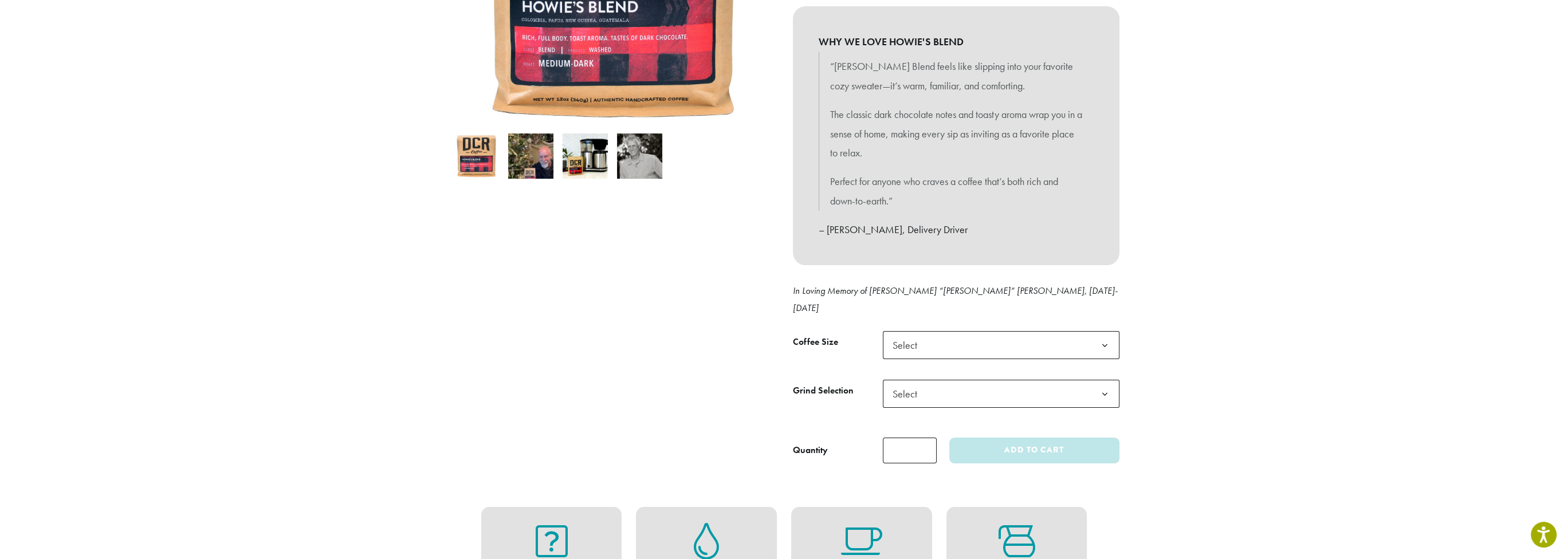
click at [1063, 331] on span "Select" at bounding box center [1001, 344] width 237 height 28
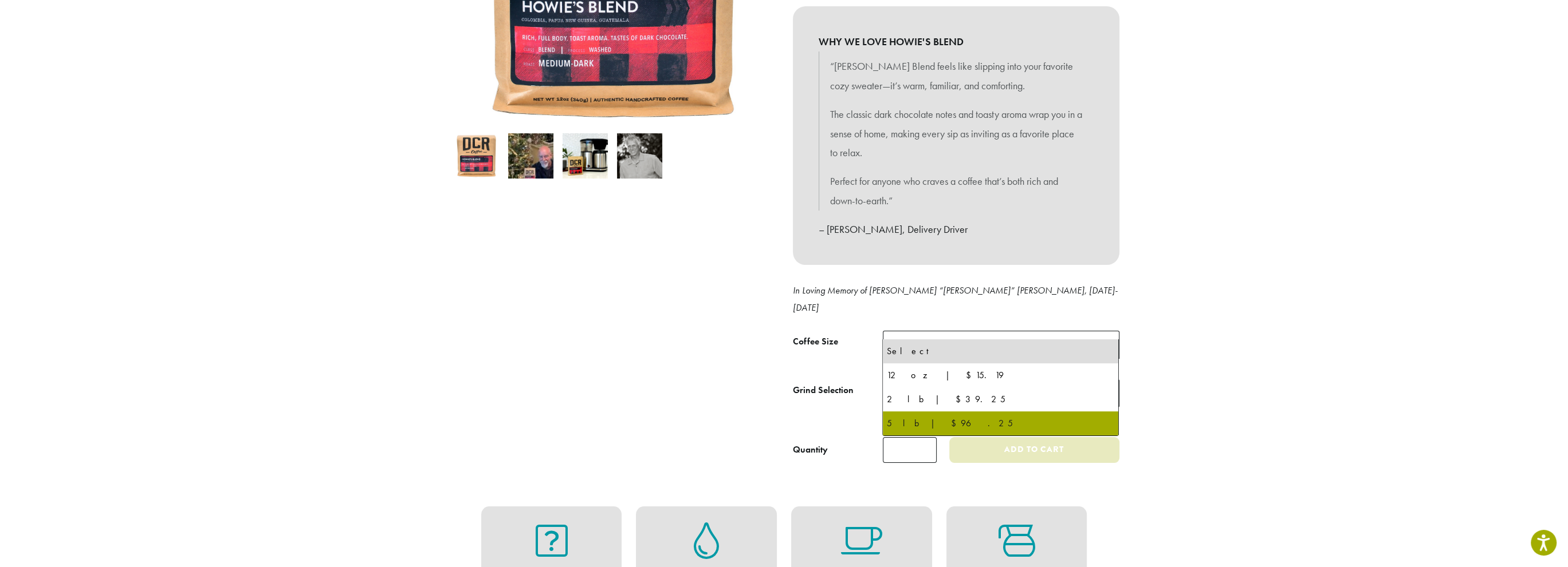
select select "**********"
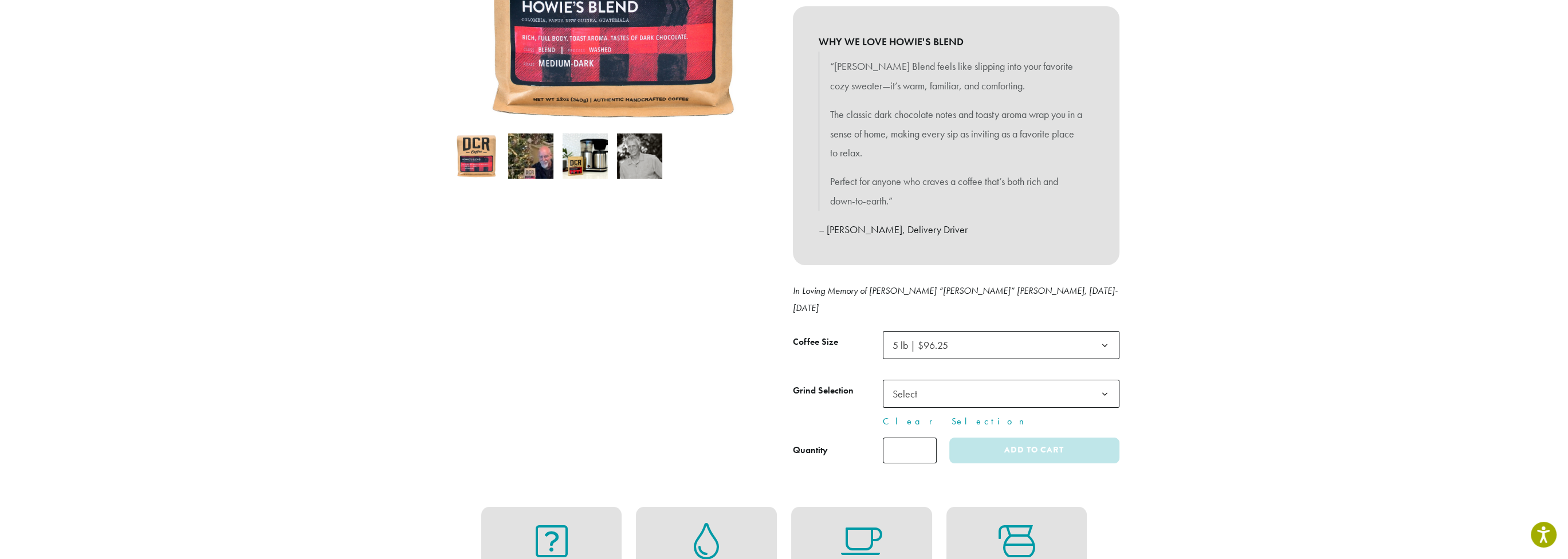
click at [1070, 380] on span "Select" at bounding box center [1001, 394] width 237 height 28
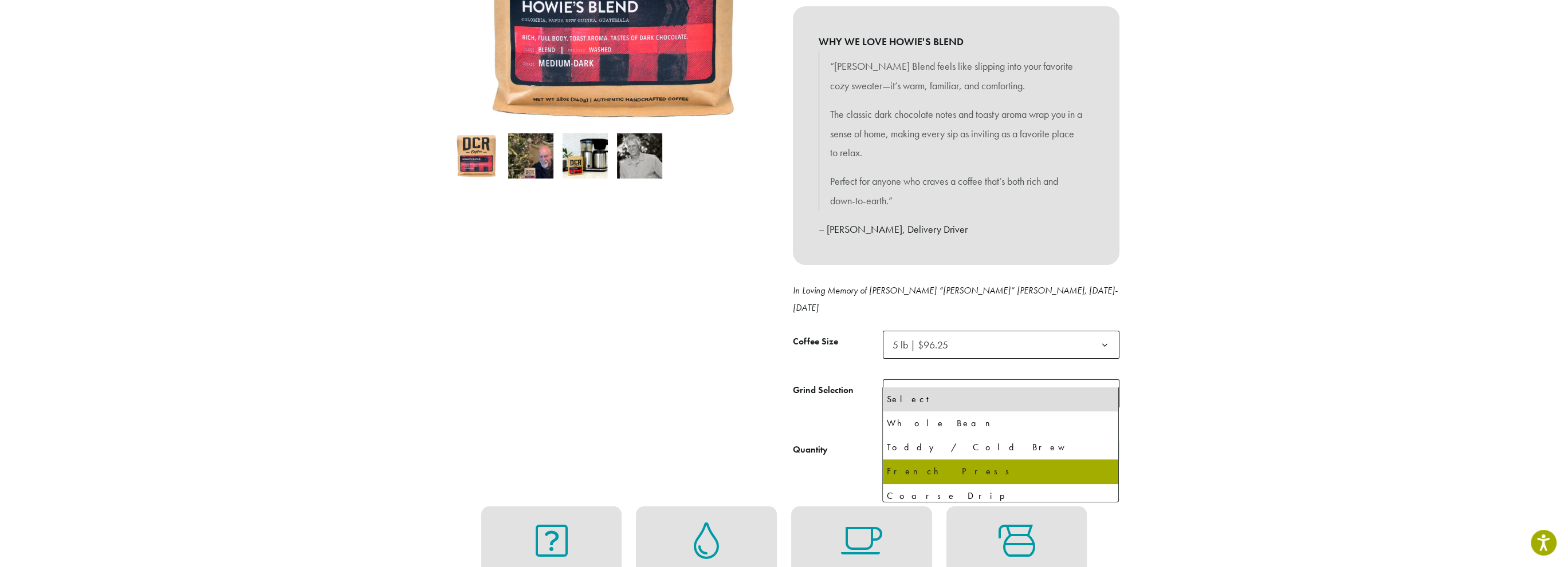
select select "**********"
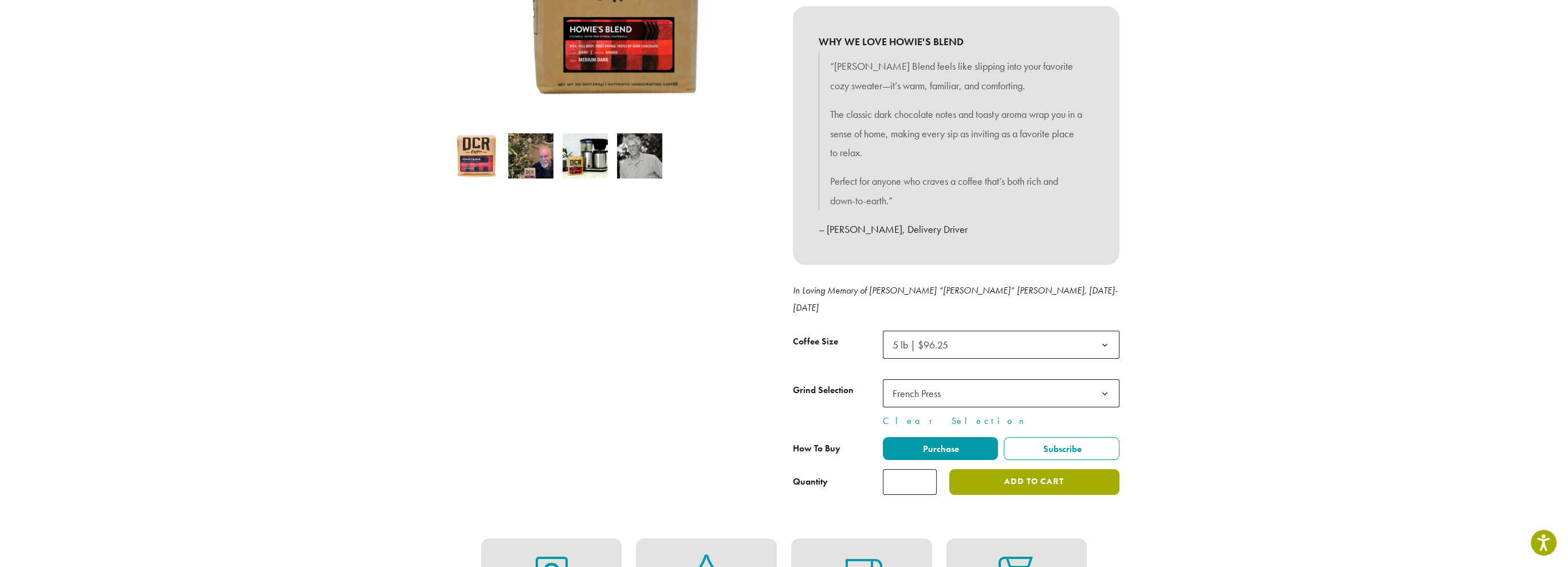
click at [1045, 469] on button "Add to cart" at bounding box center [1034, 482] width 169 height 26
